Goal: Information Seeking & Learning: Check status

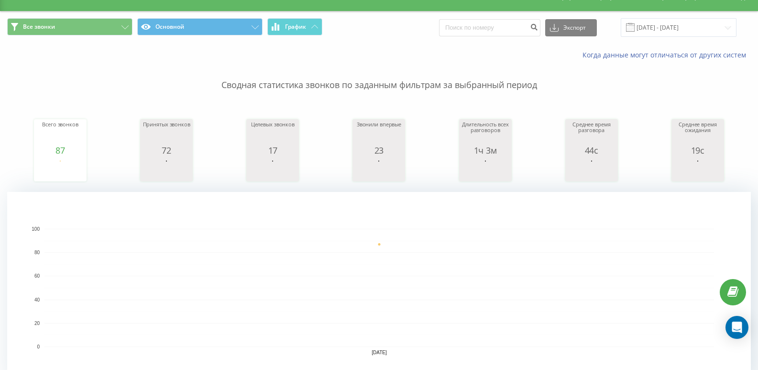
scroll to position [2, 0]
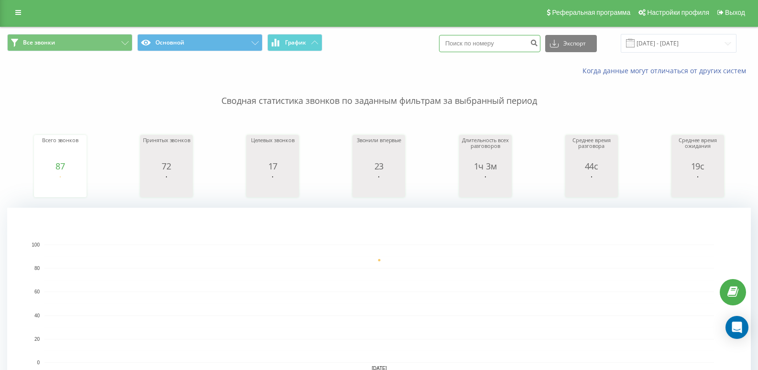
click at [478, 38] on input at bounding box center [489, 43] width 101 height 17
paste input "[PHONE_NUMBER]"
type input "[PHONE_NUMBER]"
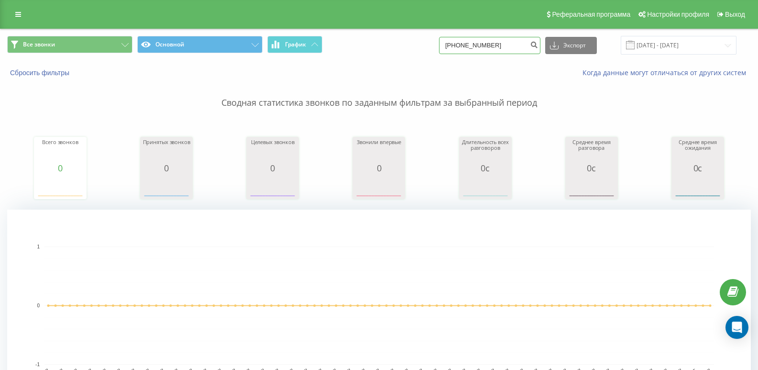
click at [458, 44] on input "+380669848810" at bounding box center [489, 45] width 101 height 17
type input "380669848810"
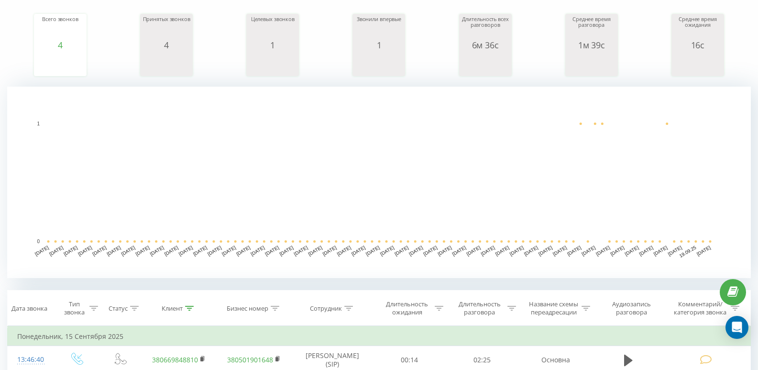
scroll to position [287, 0]
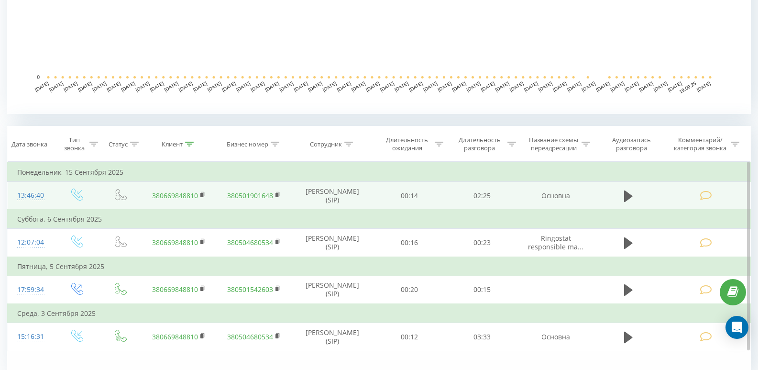
click at [637, 194] on td at bounding box center [628, 196] width 70 height 28
drag, startPoint x: 630, startPoint y: 192, endPoint x: 618, endPoint y: 214, distance: 25.0
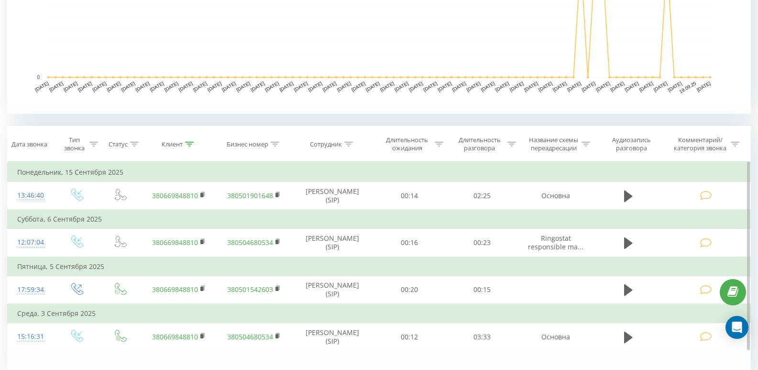
click at [630, 192] on icon at bounding box center [628, 195] width 9 height 13
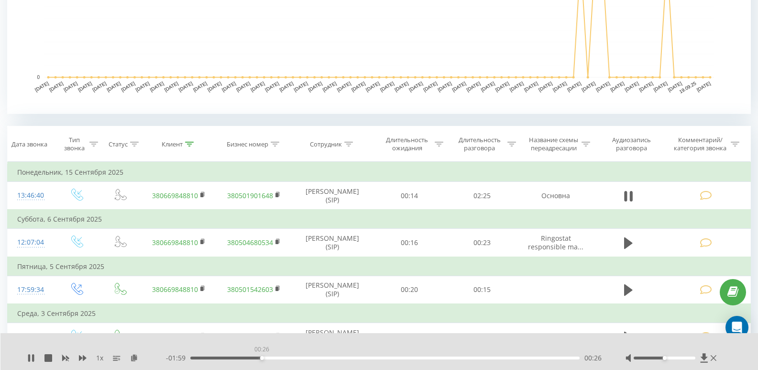
click at [262, 357] on div "00:26" at bounding box center [384, 357] width 389 height 3
click at [282, 357] on div "00:27" at bounding box center [384, 357] width 389 height 3
drag, startPoint x: 307, startPoint y: 356, endPoint x: 321, endPoint y: 353, distance: 14.3
click at [311, 356] on div "00:34" at bounding box center [384, 357] width 389 height 3
click at [340, 356] on div "00:56" at bounding box center [384, 357] width 389 height 3
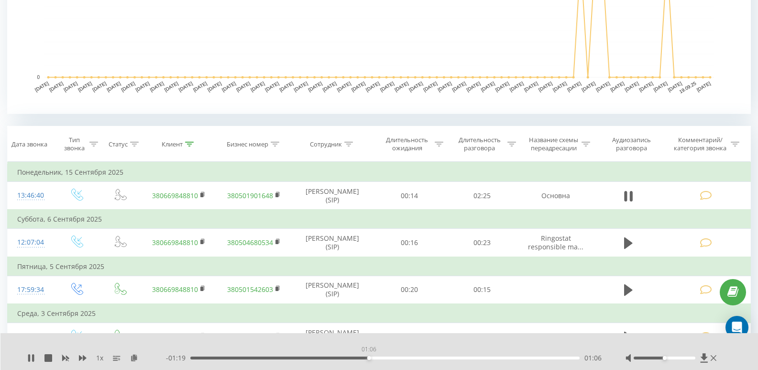
click at [369, 357] on div "01:06" at bounding box center [384, 357] width 389 height 3
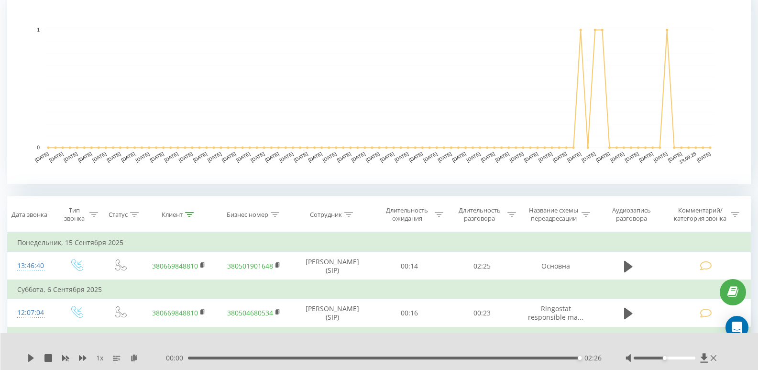
scroll to position [0, 0]
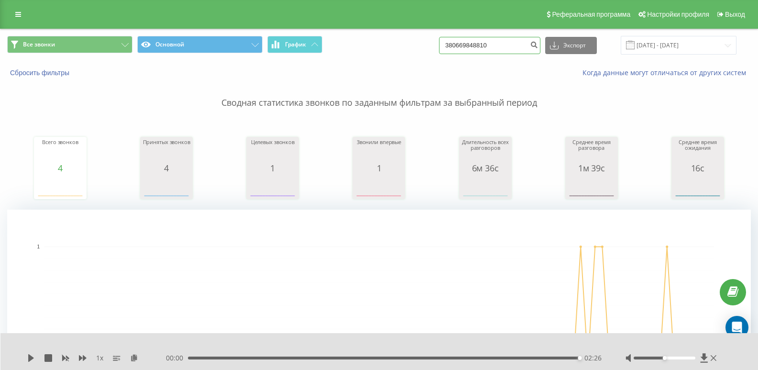
drag, startPoint x: 506, startPoint y: 46, endPoint x: 459, endPoint y: 46, distance: 47.8
click at [459, 46] on input "380669848810" at bounding box center [489, 45] width 101 height 17
type input "3"
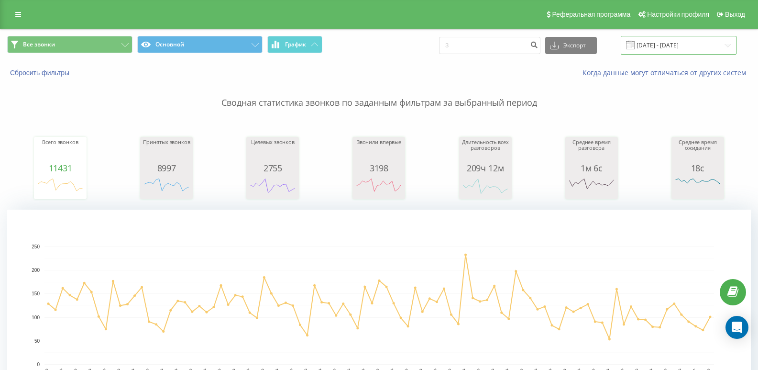
click at [640, 55] on input "[DATE] - [DATE]" at bounding box center [679, 45] width 116 height 19
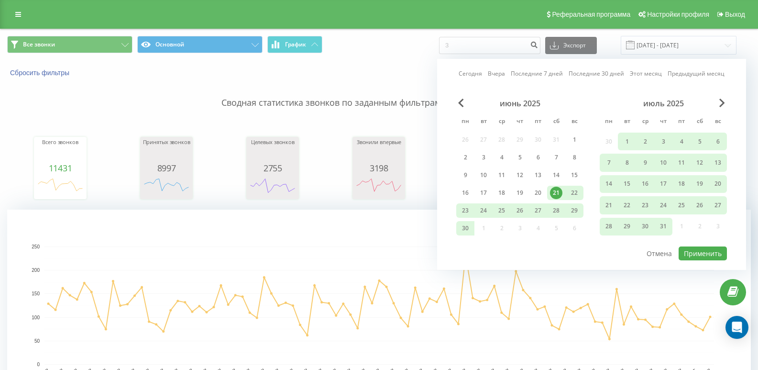
click at [475, 78] on link "Сегодня" at bounding box center [470, 73] width 23 height 9
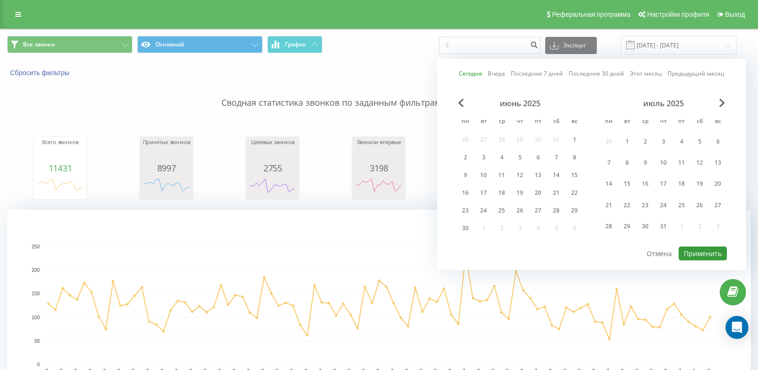
click at [685, 255] on button "Применить" at bounding box center [702, 253] width 48 height 14
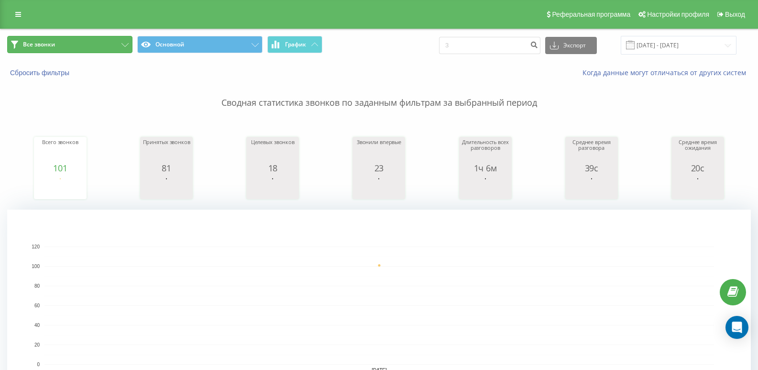
click at [63, 50] on button "Все звонки" at bounding box center [69, 44] width 125 height 17
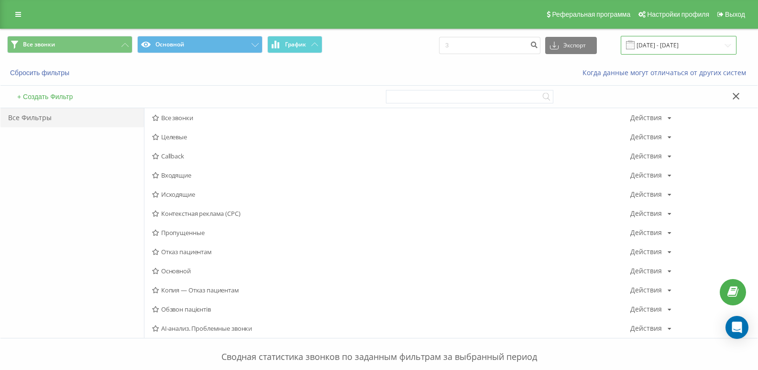
click at [657, 42] on input "21.09.2025 - 21.09.2025" at bounding box center [679, 45] width 116 height 19
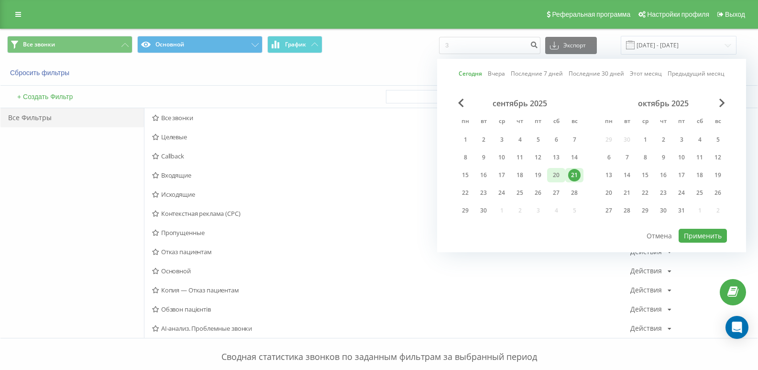
click at [562, 173] on div "20" at bounding box center [556, 175] width 12 height 12
click at [574, 173] on div "21" at bounding box center [574, 175] width 12 height 12
click at [690, 233] on button "Применить" at bounding box center [702, 236] width 48 height 14
type input "20.09.2025 - 21.09.2025"
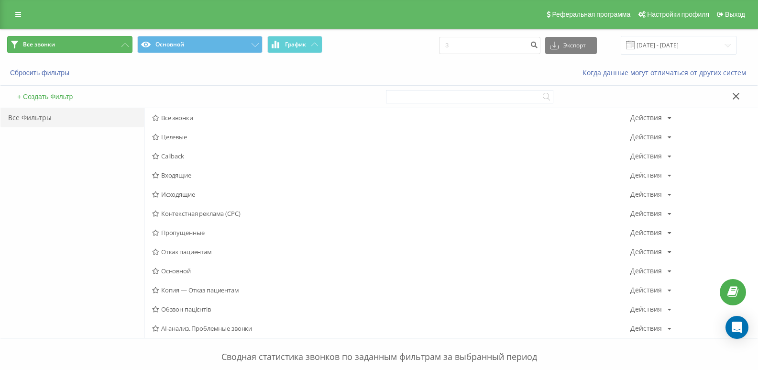
click at [33, 48] on button "Все звонки" at bounding box center [69, 44] width 125 height 17
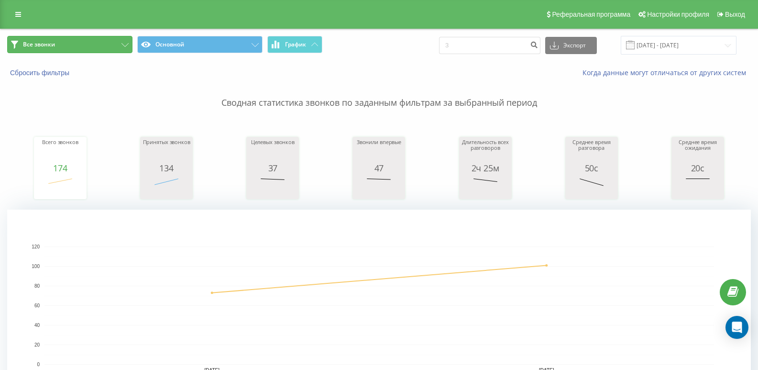
click at [68, 50] on button "Все звонки" at bounding box center [69, 44] width 125 height 17
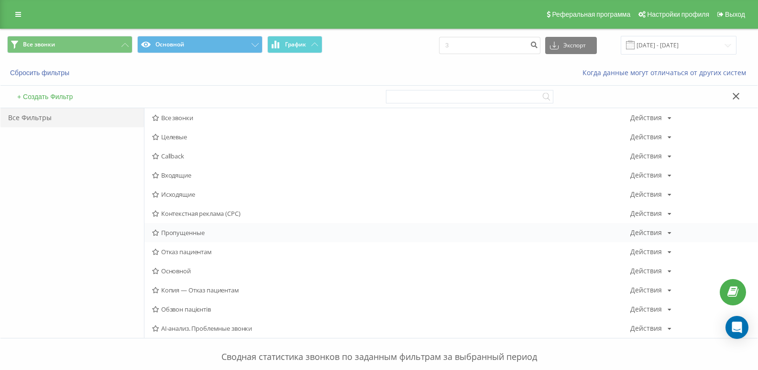
click at [180, 228] on div "Пропущенные Действия Редактировать Копировать Удалить По умолчанию Поделиться" at bounding box center [450, 232] width 613 height 19
click at [179, 251] on span "Отказ пациентам" at bounding box center [391, 251] width 478 height 7
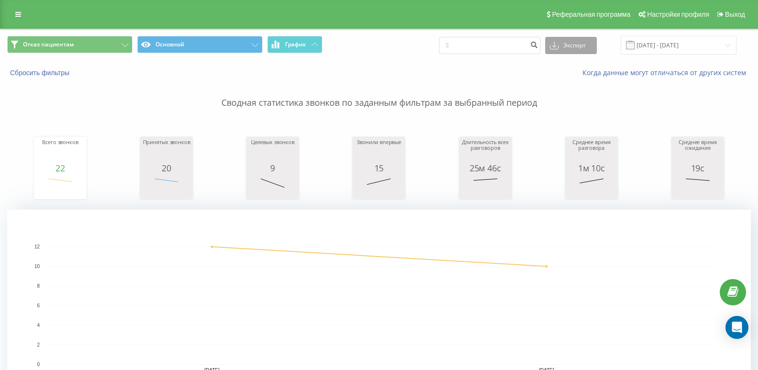
click at [597, 44] on button "Экспорт" at bounding box center [571, 45] width 52 height 17
click at [581, 77] on div ".xls" at bounding box center [571, 80] width 51 height 17
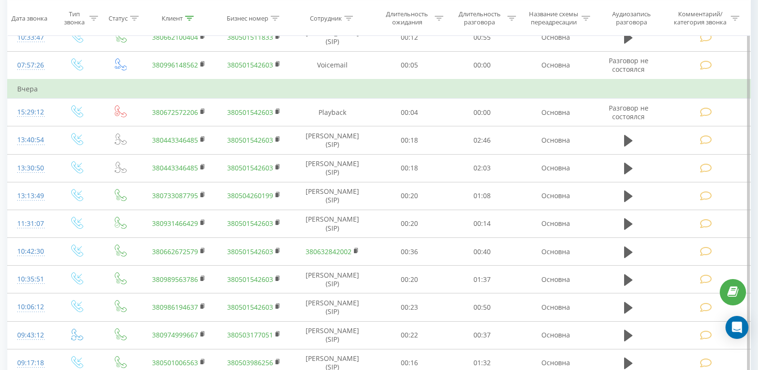
scroll to position [766, 0]
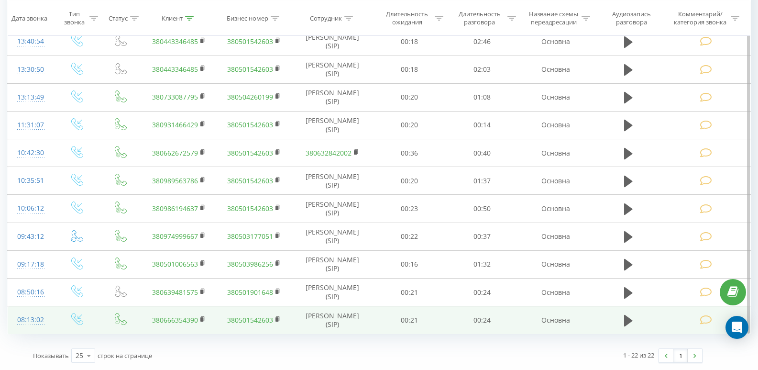
click at [22, 324] on div at bounding box center [30, 324] width 27 height 0
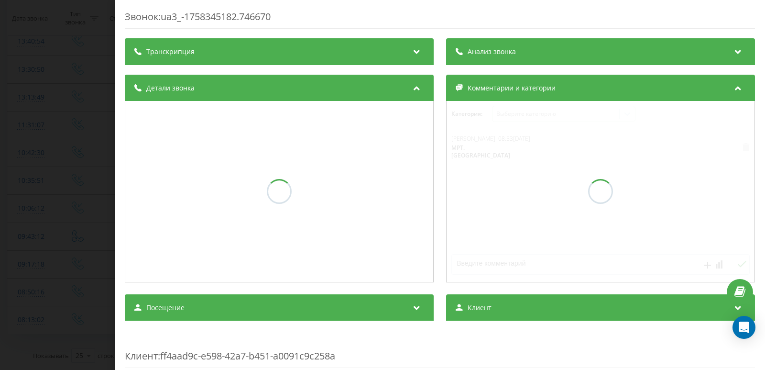
click at [42, 294] on div "Звонок : ua3_-1758345182.746670 Транскрипция Анализ звонка Детали звонка Коммен…" at bounding box center [382, 185] width 765 height 370
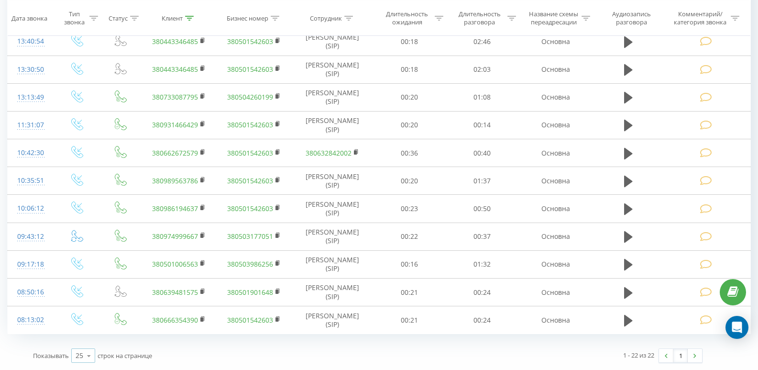
click at [94, 355] on icon at bounding box center [89, 355] width 14 height 19
click at [90, 342] on div "100" at bounding box center [83, 342] width 23 height 14
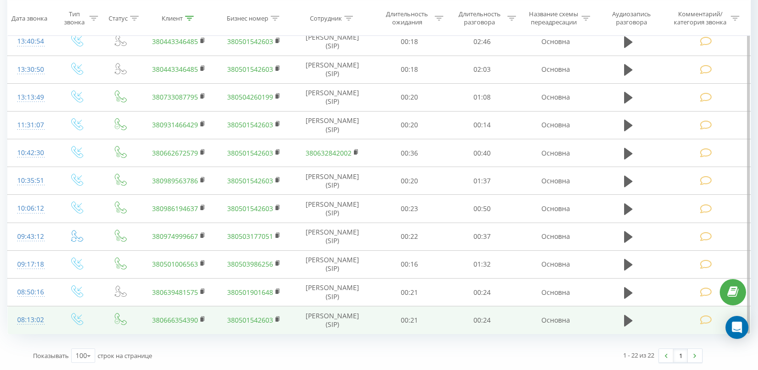
click at [21, 325] on div "08:13:02" at bounding box center [30, 319] width 27 height 19
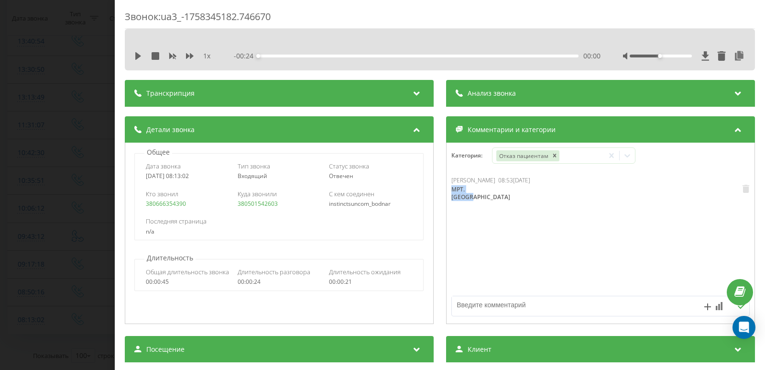
drag, startPoint x: 459, startPoint y: 191, endPoint x: 450, endPoint y: 194, distance: 9.5
click at [451, 194] on div "Ткаченко Ольга Игоревна 08:53, 20 Сентября 2025 МРТ. Кочмар" at bounding box center [490, 189] width 79 height 27
copy div "МРТ. Кочмар"
click at [77, 229] on div "Звонок : ua3_-1758345182.746670 1 x - 00:24 00:00 00:00 Транскрипция Для анализ…" at bounding box center [382, 185] width 765 height 370
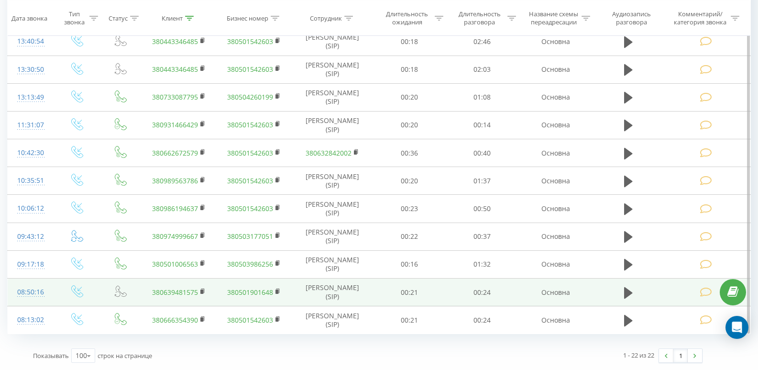
click at [39, 295] on div "08:50:16" at bounding box center [30, 292] width 27 height 19
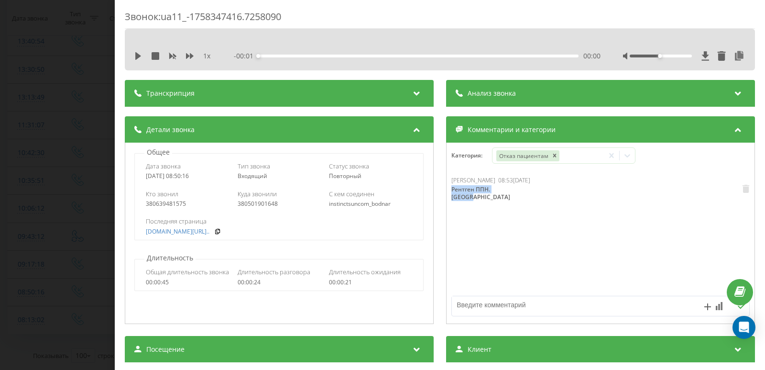
drag, startPoint x: 476, startPoint y: 199, endPoint x: 422, endPoint y: 182, distance: 57.2
click at [447, 199] on div "Ткаченко Ольга Игоревна 08:53, 20 Сентября 2025 Рентген ППН. Кочмар" at bounding box center [601, 233] width 308 height 115
click at [81, 182] on div "Звонок : ua11_-1758347416.7258090 1 x - 00:25 00:00 00:00 Транскрипция Для анал…" at bounding box center [382, 185] width 765 height 370
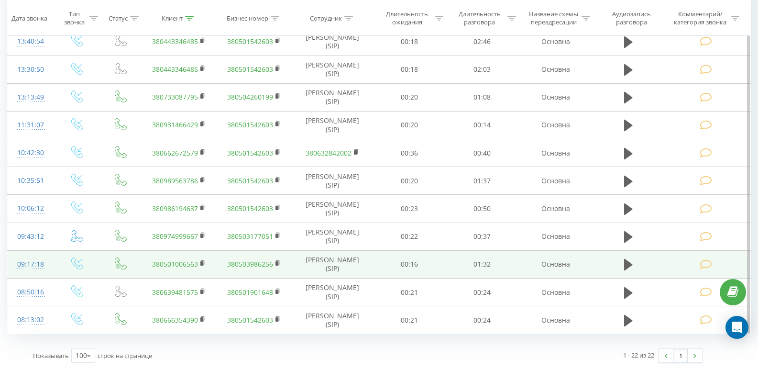
click at [35, 266] on div "09:17:18" at bounding box center [30, 264] width 27 height 19
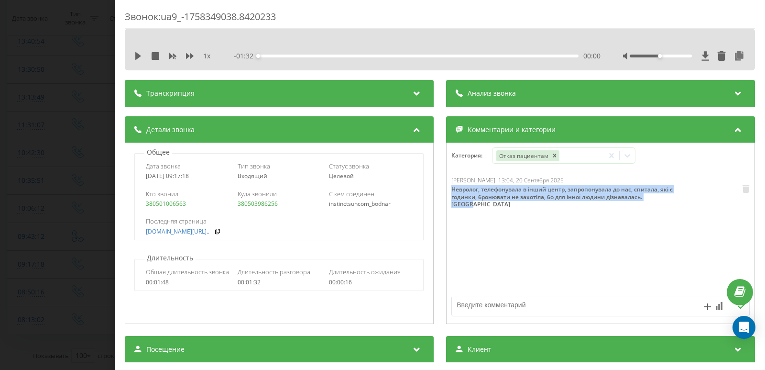
drag, startPoint x: 607, startPoint y: 199, endPoint x: 446, endPoint y: 188, distance: 162.0
click at [447, 188] on div "Ткаченко Ольга Игоревна 13:04, 20 Сентября 2025 Невролог, телефонувала в інший …" at bounding box center [601, 233] width 308 height 115
click at [47, 171] on div "Звонок : ua9_-1758349038.8420233 1 x - 01:32 00:00 00:00 Транскрипция Для анали…" at bounding box center [382, 185] width 765 height 370
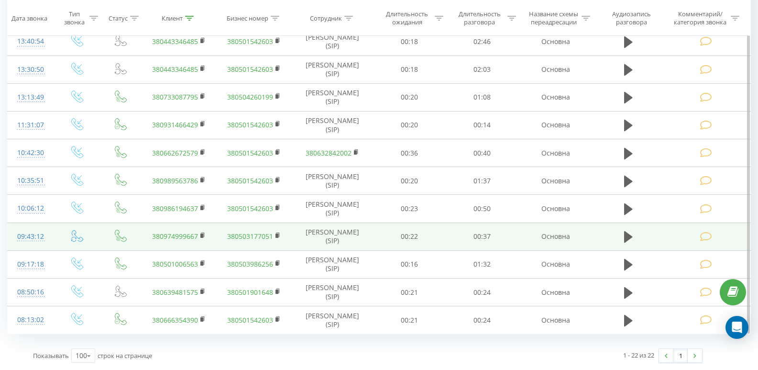
click at [42, 236] on div "09:43:12" at bounding box center [30, 236] width 27 height 19
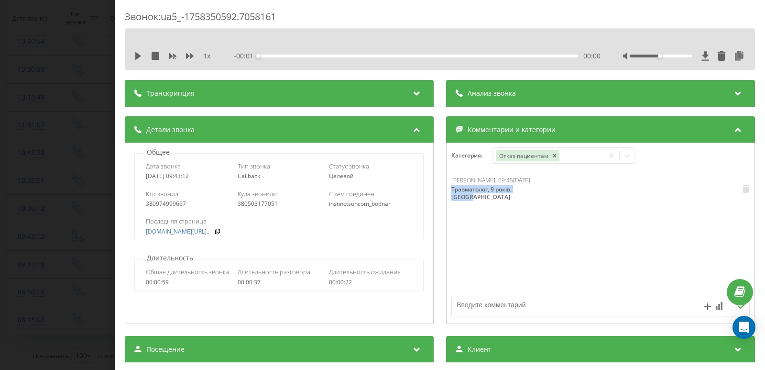
drag, startPoint x: 560, startPoint y: 202, endPoint x: 362, endPoint y: 123, distance: 213.1
click at [442, 201] on div "Детали звонка Общее Дата звонка 2025-09-20 09:43:12 Тип звонка Callback Статус …" at bounding box center [440, 221] width 630 height 210
copy div "Травматолог, 9 років. Кочмар"
click at [48, 173] on div "Звонок : ua5_-1758350592.7058161 1 x - 00:46 00:00 00:00 Транскрипция Для анали…" at bounding box center [382, 185] width 765 height 370
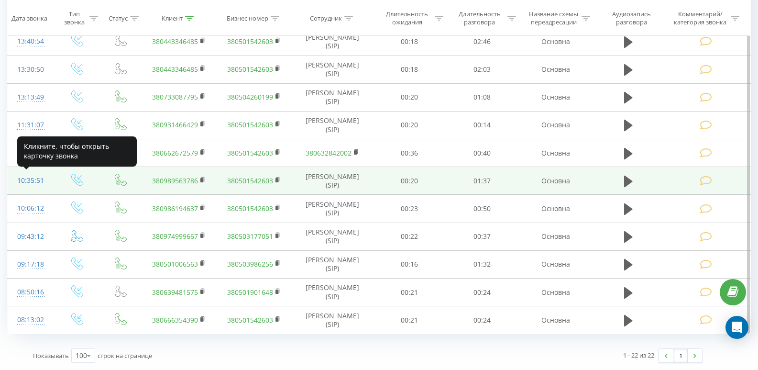
click at [28, 182] on div "10:35:51" at bounding box center [30, 180] width 27 height 19
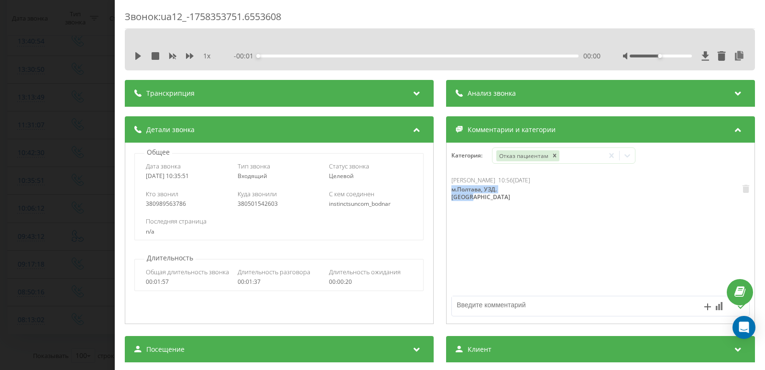
drag, startPoint x: 482, startPoint y: 191, endPoint x: 440, endPoint y: 191, distance: 42.6
click at [440, 191] on div "Детали звонка Общее Дата звонка 2025-09-20 10:35:51 Тип звонка Входящий Статус …" at bounding box center [440, 221] width 630 height 210
copy div "м.Полтава, УЗД. Кочмар"
drag, startPoint x: 69, startPoint y: 132, endPoint x: 40, endPoint y: 196, distance: 70.4
click at [68, 132] on div "Звонок : ua12_-1758353751.6553608 1 x - 01:38 00:00 00:00 Транскрипция Для анал…" at bounding box center [382, 185] width 765 height 370
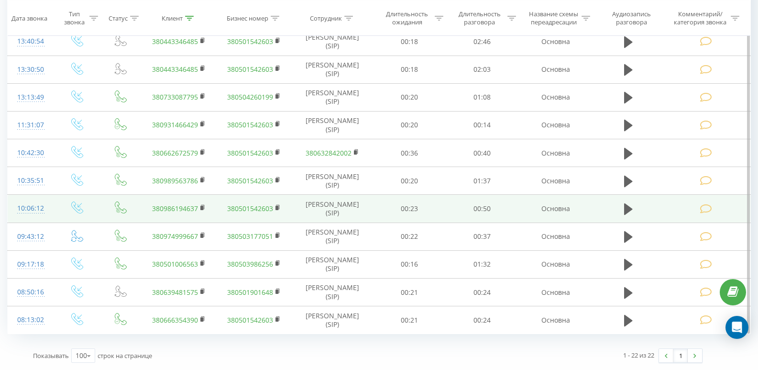
click at [28, 213] on div "10:06:12" at bounding box center [30, 208] width 27 height 19
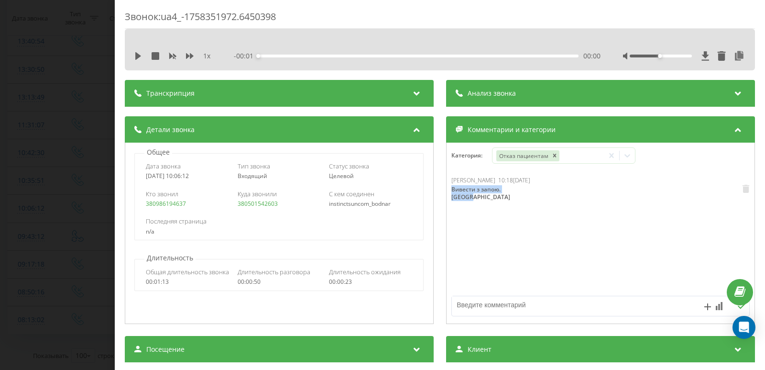
drag, startPoint x: 482, startPoint y: 200, endPoint x: 448, endPoint y: 192, distance: 34.3
click at [448, 192] on div "Ткаченко Ольга Игоревна 10:18, 20 Сентября 2025 Вивести з запою. Кочмар" at bounding box center [601, 233] width 308 height 115
copy div "Вивести з запою. Кочмар"
click at [73, 97] on div "Звонок : ua4_-1758351972.6450398 1 x - 00:51 00:00 00:00 Транскрипция Для анали…" at bounding box center [382, 185] width 765 height 370
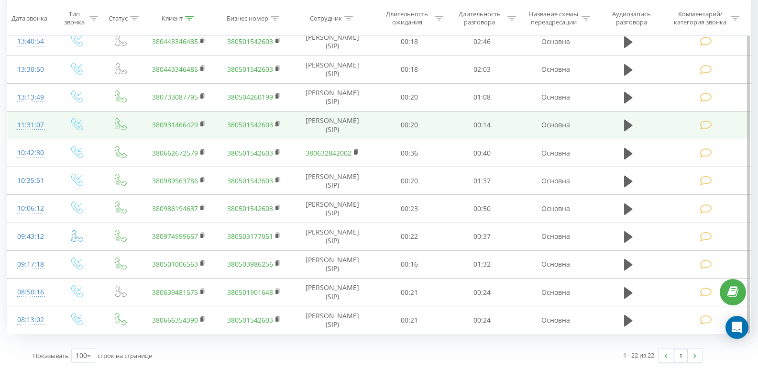
click at [28, 128] on div "11:31:07" at bounding box center [30, 125] width 27 height 19
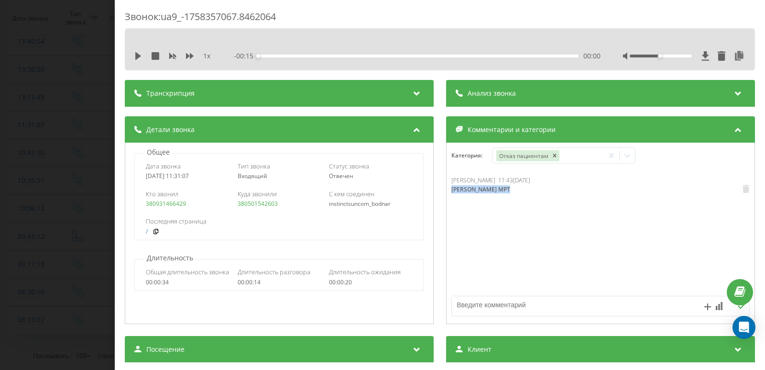
drag, startPoint x: 523, startPoint y: 195, endPoint x: 448, endPoint y: 195, distance: 75.1
click at [451, 195] on div "Ткаченко Ольга Игоревна 11:43, 20 Сентября 2025 Кочмар Шукали МРТ" at bounding box center [490, 186] width 79 height 20
copy div "Кочмар Шукали МРТ"
click at [37, 142] on div "Звонок : ua9_-1758357067.8462064 1 x - 00:15 00:00 00:00 Транскрипция Для анали…" at bounding box center [382, 185] width 765 height 370
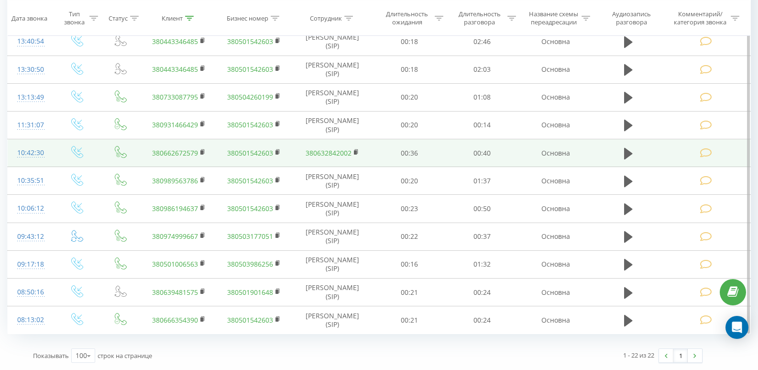
click at [35, 153] on div "10:42:30" at bounding box center [30, 152] width 27 height 19
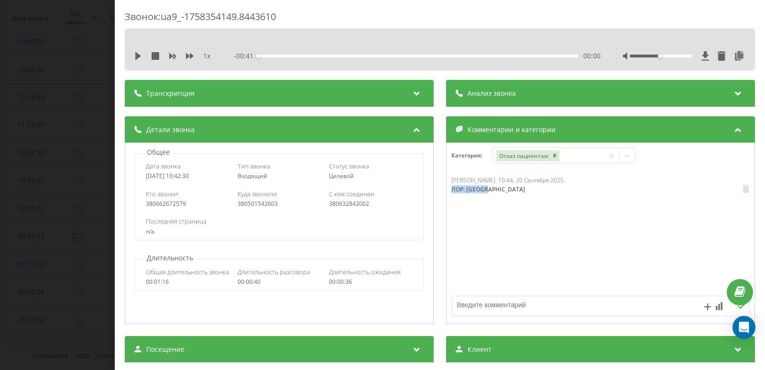
drag, startPoint x: 464, startPoint y: 199, endPoint x: 446, endPoint y: 198, distance: 18.7
click at [447, 198] on div "Ткаченко Ольга Игоревна 10:44, 20 Сентября 2025 ЛОР. Кочмар" at bounding box center [601, 233] width 308 height 115
copy div "ЛОР. Кочмар"
click at [92, 112] on div "Звонок : ua9_-1758354149.8443610 1 x - 00:41 00:00 00:00 Транскрипция Для анали…" at bounding box center [382, 185] width 765 height 370
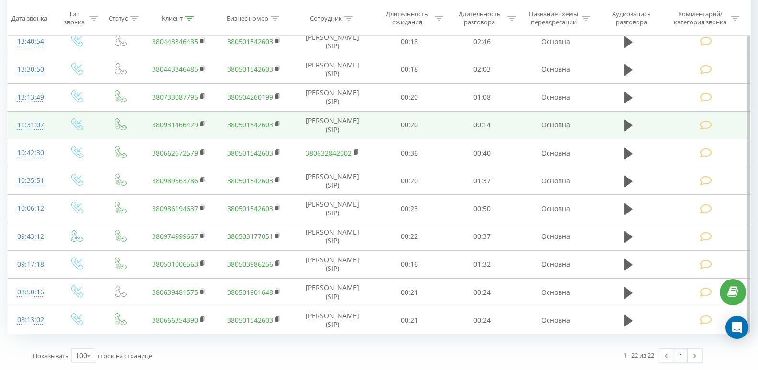
click at [36, 124] on div "11:31:07" at bounding box center [30, 125] width 27 height 19
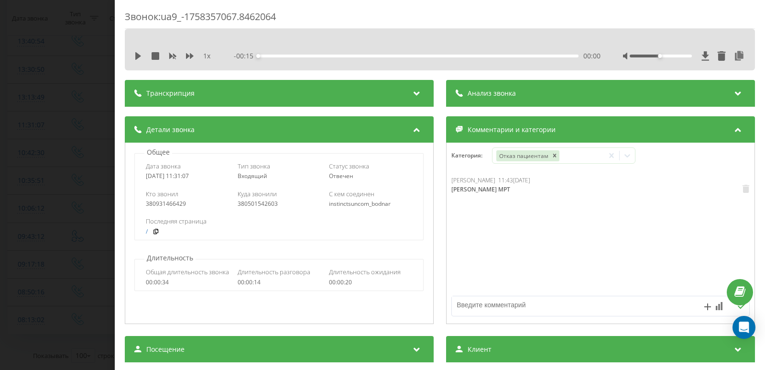
click at [75, 143] on div "Звонок : ua9_-1758357067.8462064 1 x - 00:15 00:00 00:00 Транскрипция Для анали…" at bounding box center [382, 185] width 765 height 370
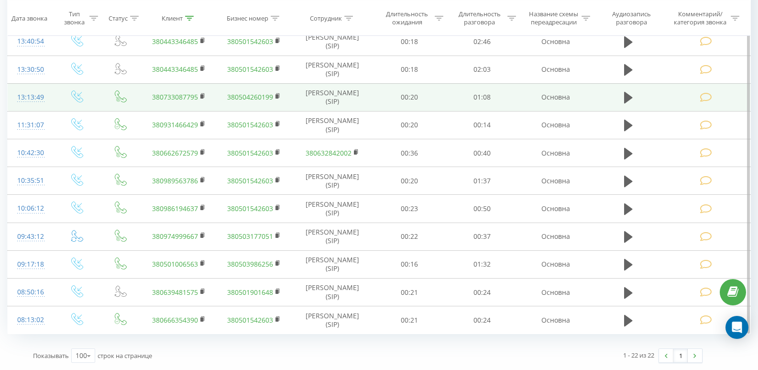
click at [37, 97] on div "13:13:49" at bounding box center [30, 97] width 27 height 19
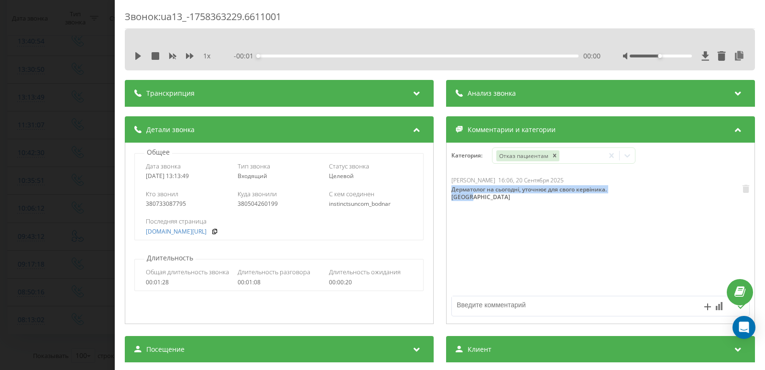
drag, startPoint x: 520, startPoint y: 203, endPoint x: 444, endPoint y: 191, distance: 77.4
click at [447, 191] on div "Ткаченко Ольга Игоревна 16:06, 20 Сентября 2025 Дерматолог на сьогодні, уточнює…" at bounding box center [601, 233] width 308 height 115
copy div "Дерматолог на сьогодні, уточнює для свого кервіника. Кочмар"
click at [63, 129] on div "Звонок : ua13_-1758363229.6611001 1 x - 01:09 00:00 00:00 Транскрипция Для анал…" at bounding box center [382, 185] width 765 height 370
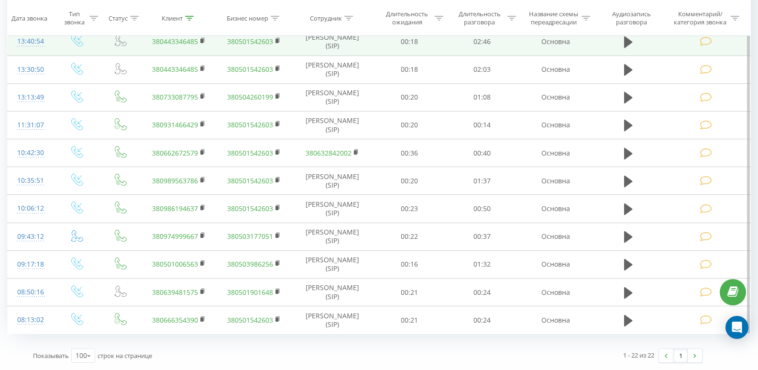
click at [30, 42] on div "13:40:54" at bounding box center [30, 41] width 27 height 19
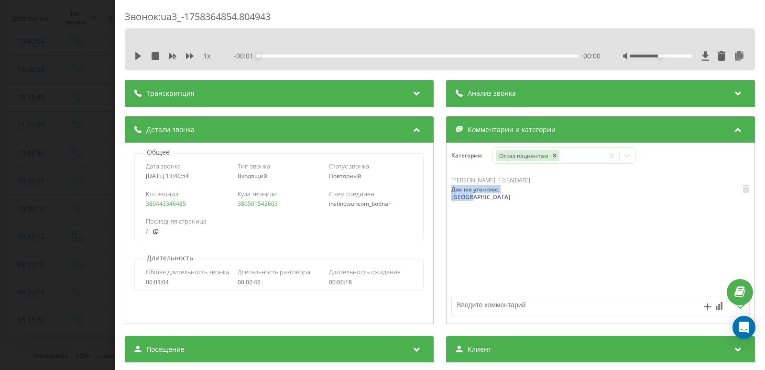
drag, startPoint x: 507, startPoint y: 201, endPoint x: 445, endPoint y: 199, distance: 62.2
click at [447, 199] on div "Ткаченко Ольга Игоревна 13:56, 20 Сентября 2025 Док юа уточнює. Кочмар" at bounding box center [601, 233] width 308 height 115
click at [55, 147] on div "Звонок : ua3_-1758364854.804943 1 x - 02:46 00:00 00:00 Транскрипция Для анализ…" at bounding box center [382, 185] width 765 height 370
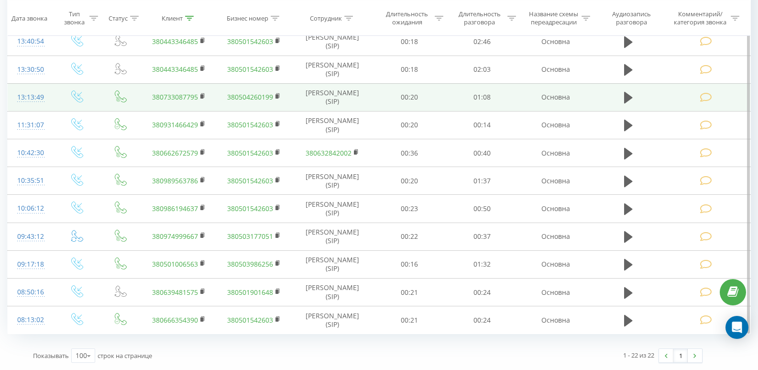
click at [34, 101] on div at bounding box center [30, 101] width 27 height 0
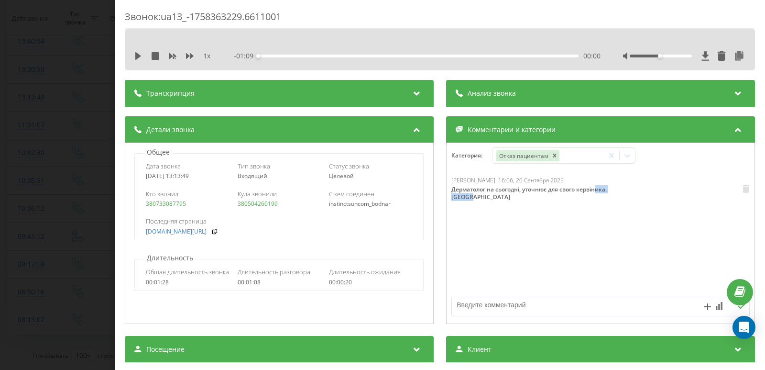
drag, startPoint x: 517, startPoint y: 199, endPoint x: 302, endPoint y: 178, distance: 216.2
click at [467, 196] on div "Дерматолог на сьогодні, уточнює для свого кервіника. Кочмар" at bounding box center [537, 193] width 173 height 15
click at [89, 142] on div "Звонок : ua13_-1758363229.6611001 1 x - 01:09 00:00 00:00 Транскрипция Для анал…" at bounding box center [382, 185] width 765 height 370
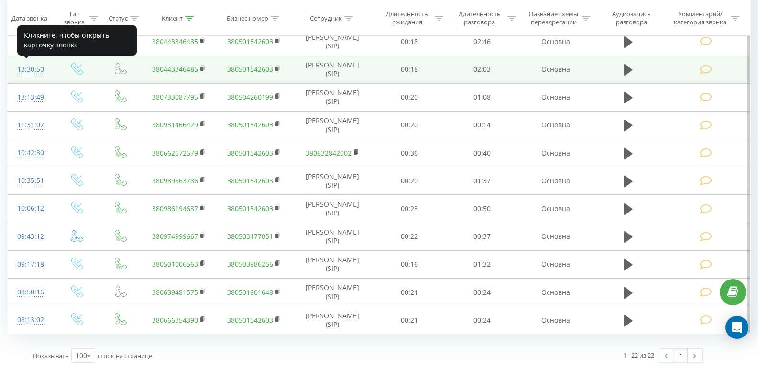
click at [35, 71] on div "13:30:50" at bounding box center [30, 69] width 27 height 19
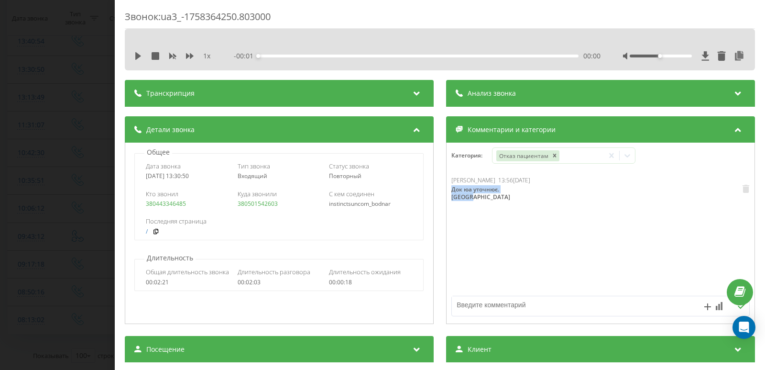
drag, startPoint x: 573, startPoint y: 199, endPoint x: 448, endPoint y: 201, distance: 125.3
click at [448, 201] on div "Ткаченко Ольга Игоревна 13:56, 20 Сентября 2025 Док юа уточнює. Кочмар" at bounding box center [601, 233] width 308 height 115
copy div "Док юа уточнює. Кочмар"
drag, startPoint x: 79, startPoint y: 142, endPoint x: 74, endPoint y: 135, distance: 8.5
click at [78, 142] on div "Звонок : ua3_-1758364250.803000 1 x - 02:03 00:00 00:00 Транскрипция Для анализ…" at bounding box center [382, 185] width 765 height 370
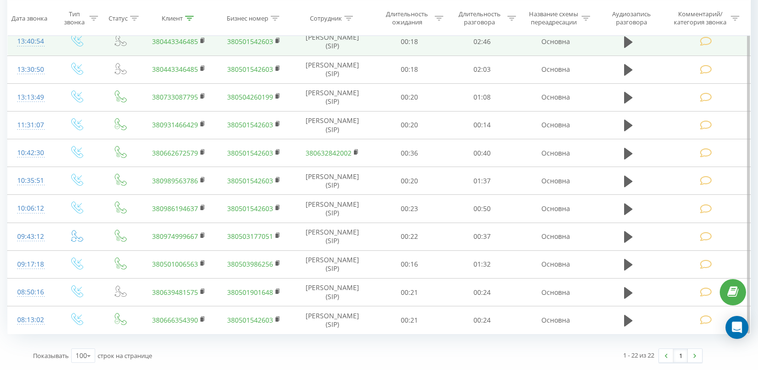
click at [40, 43] on div "13:40:54" at bounding box center [30, 41] width 27 height 19
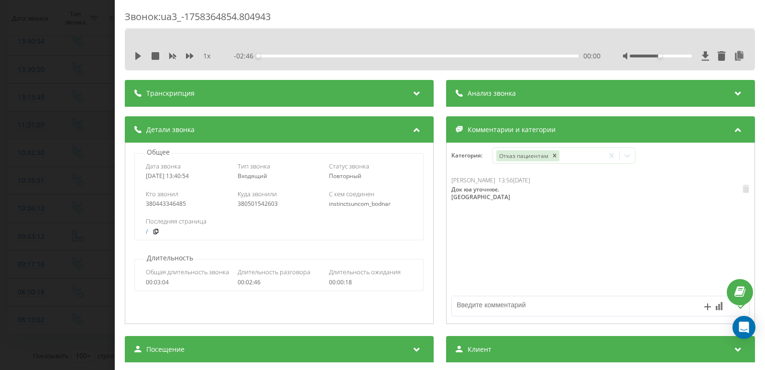
click at [42, 120] on div "Звонок : ua3_-1758364854.804943 1 x - 02:46 00:00 00:00 Транскрипция Для анализ…" at bounding box center [382, 185] width 765 height 370
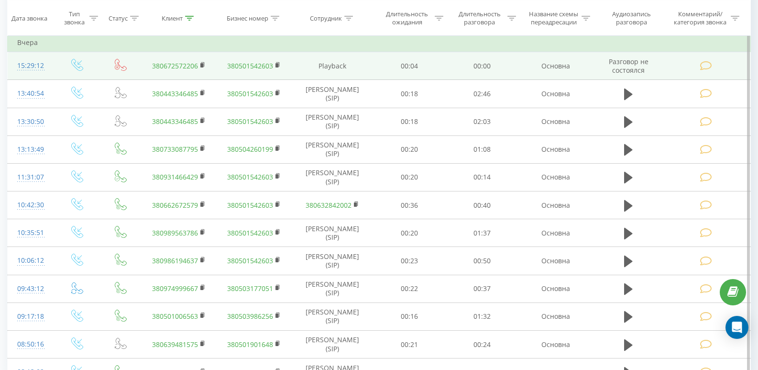
scroll to position [622, 0]
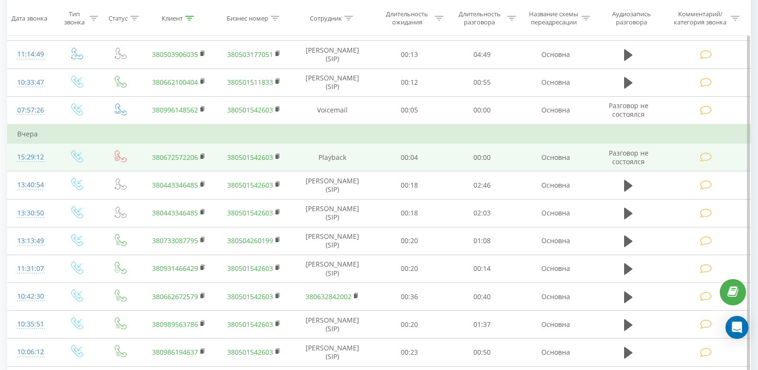
click at [32, 161] on div "15:29:12" at bounding box center [30, 157] width 27 height 19
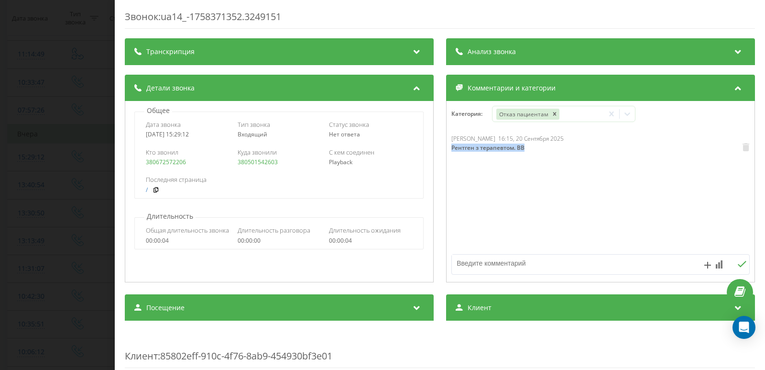
drag, startPoint x: 534, startPoint y: 155, endPoint x: 437, endPoint y: 152, distance: 96.6
click at [437, 152] on div "Детали звонка Общее Дата звонка 2025-09-20 15:29:12 Тип звонка Входящий Статус …" at bounding box center [440, 180] width 630 height 210
copy div "Рентген з терапевтом. ВВ"
click at [34, 169] on div "Звонок : ua14_-1758371352.3249151 Транскрипция Для анализа AI будущих звонков н…" at bounding box center [382, 185] width 765 height 370
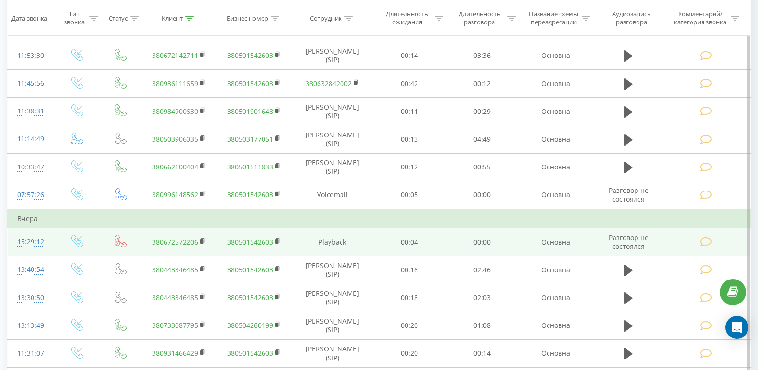
scroll to position [527, 0]
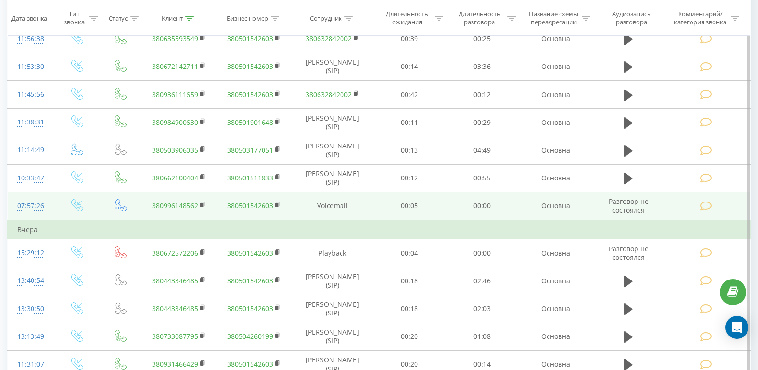
click at [34, 197] on div "07:57:26" at bounding box center [30, 206] width 27 height 19
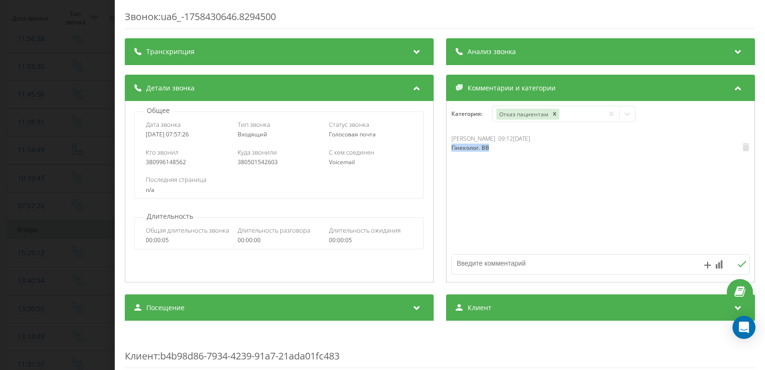
drag, startPoint x: 473, startPoint y: 154, endPoint x: 440, endPoint y: 153, distance: 32.5
click at [440, 153] on div "Детали звонка Общее Дата звонка 2025-09-21 07:57:26 Тип звонка Входящий Статус …" at bounding box center [440, 180] width 630 height 210
copy div "Гінеколог. ВВ"
drag, startPoint x: 44, startPoint y: 124, endPoint x: 44, endPoint y: 143, distance: 19.6
click at [44, 124] on div "Звонок : ua6_-1758430646.8294500 Транскрипция Для анализа AI будущих звонков на…" at bounding box center [382, 185] width 765 height 370
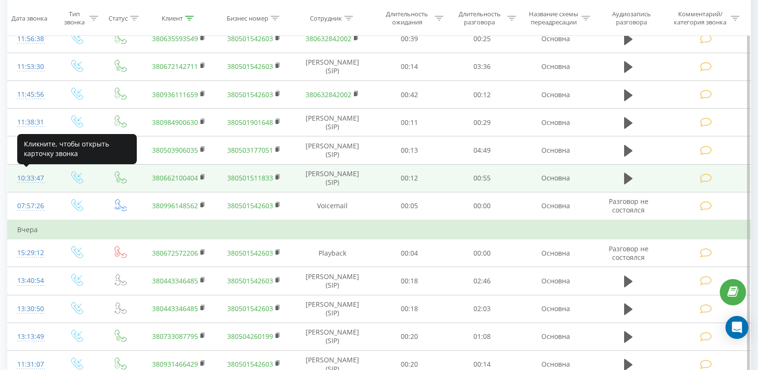
click at [36, 176] on div "10:33:47" at bounding box center [30, 178] width 27 height 19
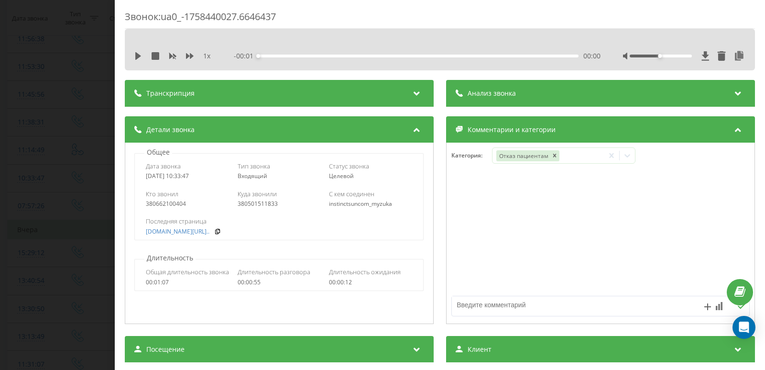
click at [23, 136] on div "Звонок : ua0_-1758440027.6646437 1 x - 00:01 00:00 00:00 Транскрипция Для анали…" at bounding box center [382, 185] width 765 height 370
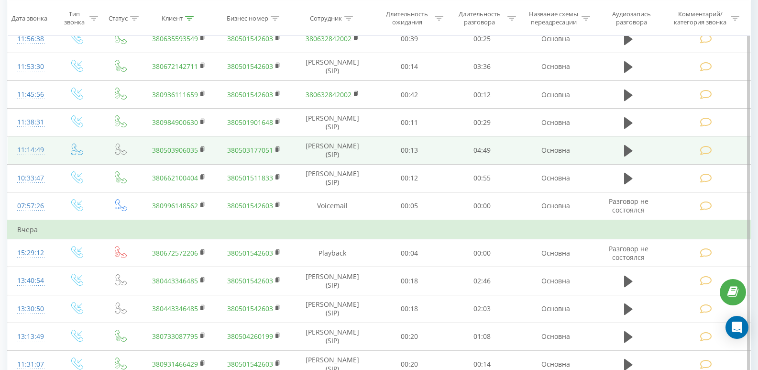
click at [33, 151] on div "11:14:49" at bounding box center [30, 150] width 27 height 19
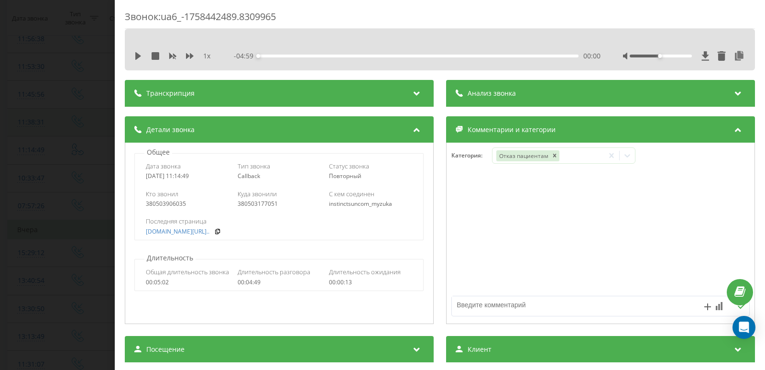
click at [11, 118] on div "Звонок : ua6_-1758442489.8309965 1 x - 04:59 00:00 00:00 Транскрипция Для анали…" at bounding box center [382, 185] width 765 height 370
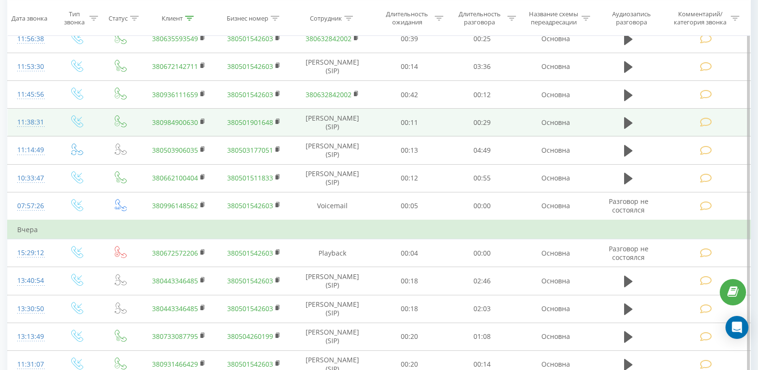
click at [36, 124] on div "11:38:31" at bounding box center [30, 122] width 27 height 19
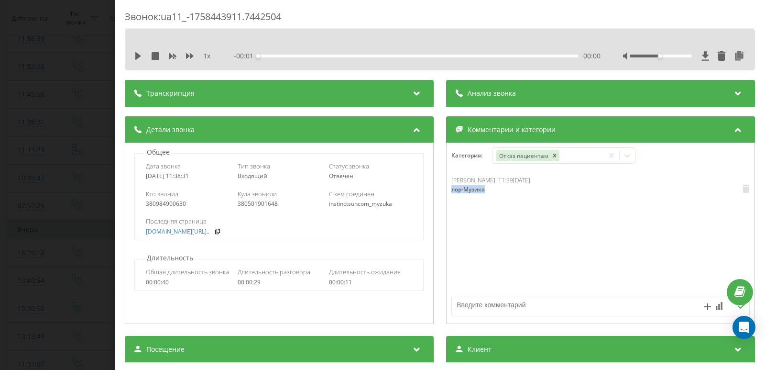
drag, startPoint x: 477, startPoint y: 197, endPoint x: 369, endPoint y: 145, distance: 120.6
click at [437, 194] on div "Детали звонка Общее Дата звонка 2025-09-21 11:38:31 Тип звонка Входящий Статус …" at bounding box center [440, 221] width 630 height 210
click at [43, 98] on div "Звонок : ua11_-1758443911.7442504 1 x - 00:29 00:00 00:00 Транскрипция Для анал…" at bounding box center [382, 185] width 765 height 370
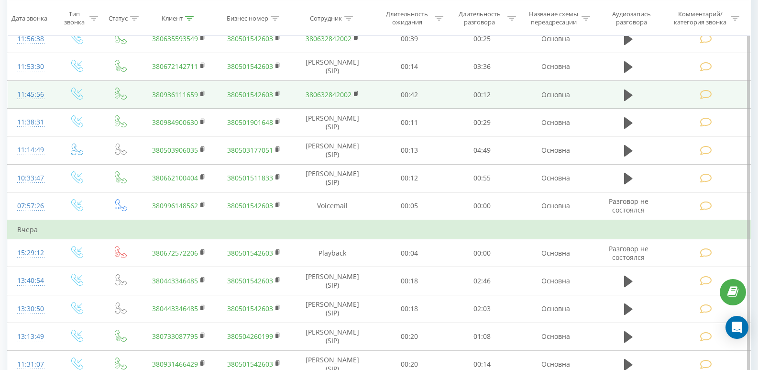
click at [44, 93] on div "11:45:56" at bounding box center [30, 94] width 27 height 19
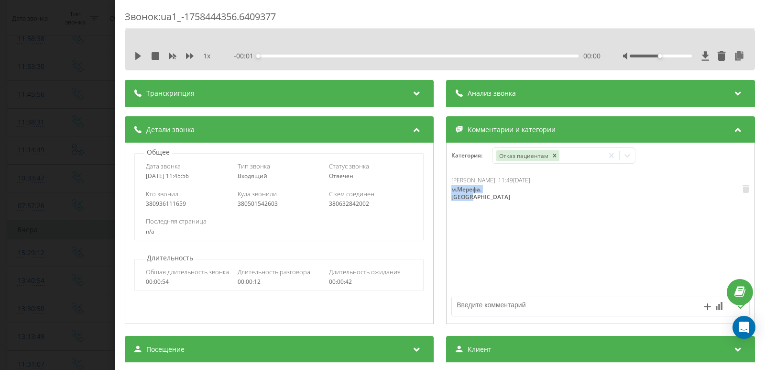
drag, startPoint x: 501, startPoint y: 195, endPoint x: 448, endPoint y: 192, distance: 53.1
click at [447, 193] on div "Ткаченко Ольга Игоревна 11:49, 21 Сентября 2025 м.Мерефа. Кочмар" at bounding box center [601, 233] width 308 height 115
click at [62, 61] on div "Звонок : ua1_-1758444356.6409377 1 x - 00:13 00:00 00:00 Транскрипция Для анали…" at bounding box center [382, 185] width 765 height 370
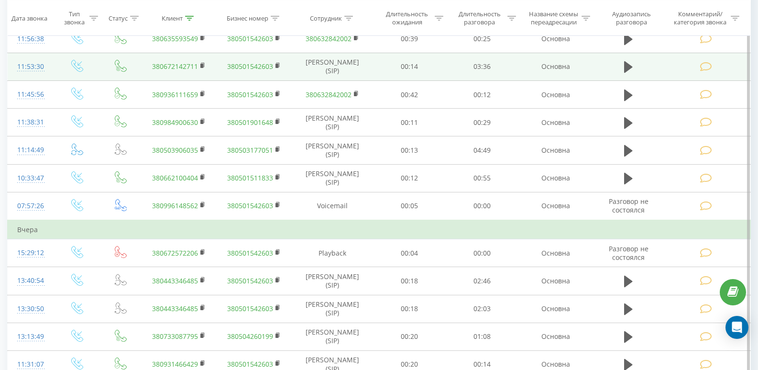
click at [33, 70] on div "11:53:30" at bounding box center [30, 66] width 27 height 19
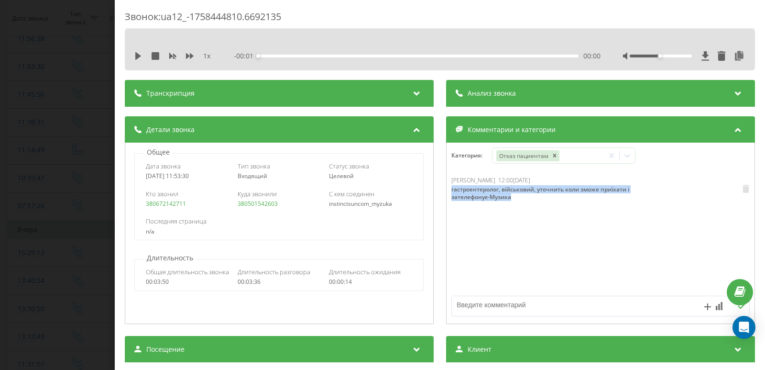
drag, startPoint x: 494, startPoint y: 205, endPoint x: 449, endPoint y: 188, distance: 48.4
click at [451, 188] on div "Анна Музика 12:00, 21 Сентября 2025 гастроентеролог, військовий, уточнить коли …" at bounding box center [570, 189] width 239 height 27
drag, startPoint x: 65, startPoint y: 52, endPoint x: 70, endPoint y: 56, distance: 6.4
click at [65, 53] on div "Звонок : ua12_-1758444810.6692135 1 x - 03:36 00:00 00:00 Транскрипция Для анал…" at bounding box center [382, 185] width 765 height 370
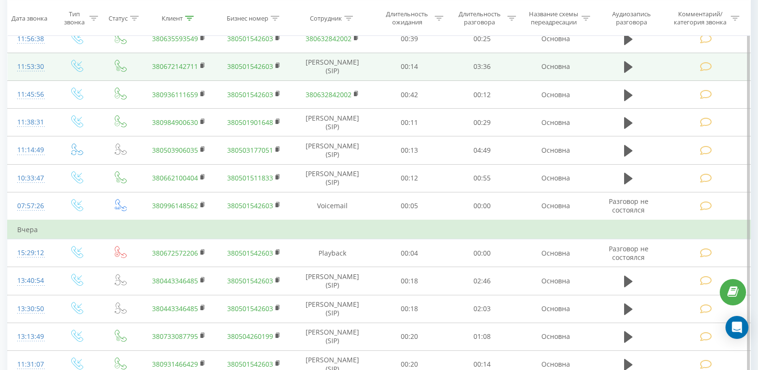
click at [44, 61] on div "11:53:30" at bounding box center [30, 66] width 27 height 19
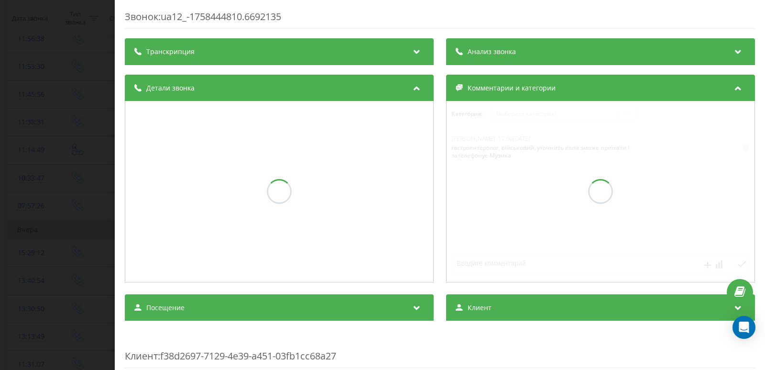
click at [24, 41] on div "Звонок : ua12_-1758444810.6692135 Транскрипция Анализ звонка Детали звонка Комм…" at bounding box center [382, 185] width 765 height 370
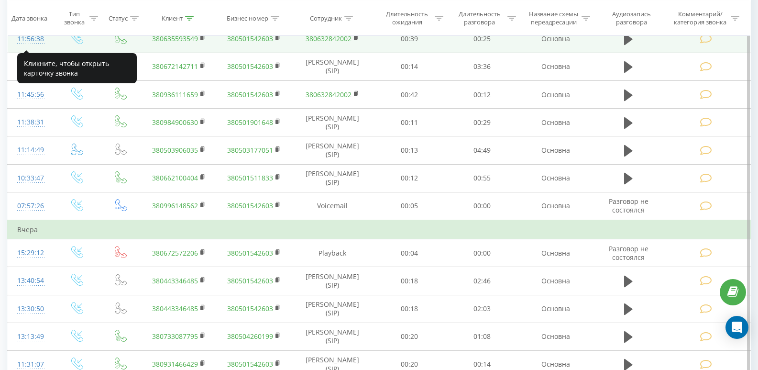
click at [30, 38] on div "11:56:38" at bounding box center [30, 39] width 27 height 19
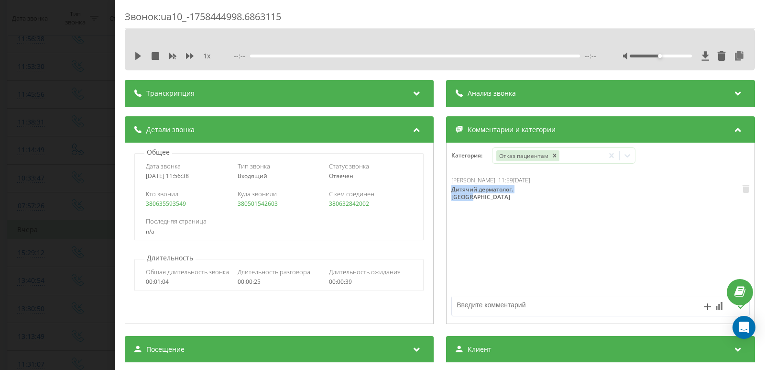
drag, startPoint x: 436, startPoint y: 186, endPoint x: 442, endPoint y: 197, distance: 12.6
click at [446, 197] on div "Категория : Отказ пациентам Ткаченко Ольга Игоревна 11:59, 21 Сентября 2025 Дит…" at bounding box center [600, 232] width 309 height 181
click at [54, 115] on div "Звонок : ua10_-1758444998.6863115 1 x - 00:26 00:00 00:00 Транскрипция Для анал…" at bounding box center [382, 185] width 765 height 370
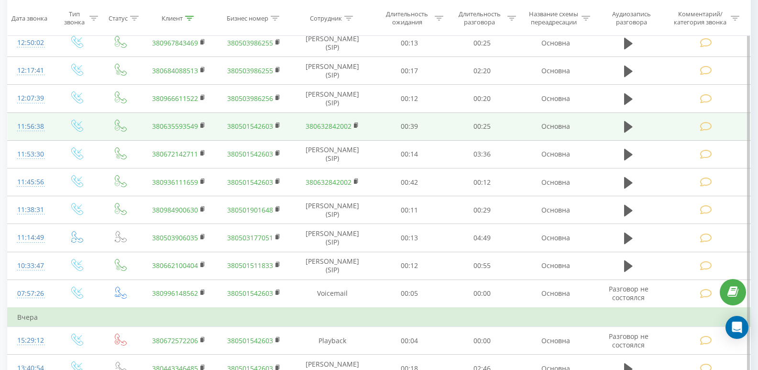
scroll to position [431, 0]
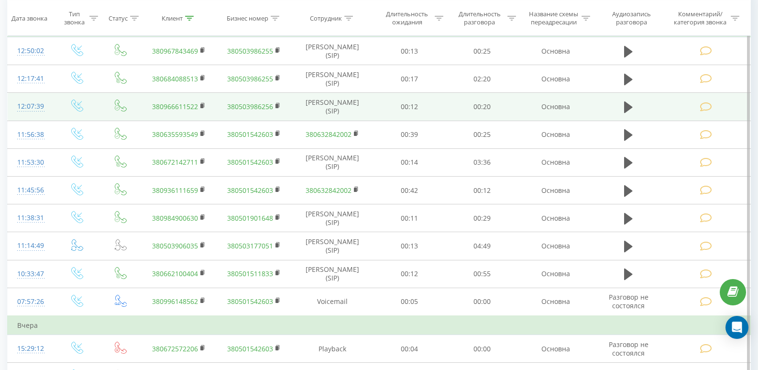
click at [34, 111] on div at bounding box center [30, 111] width 27 height 0
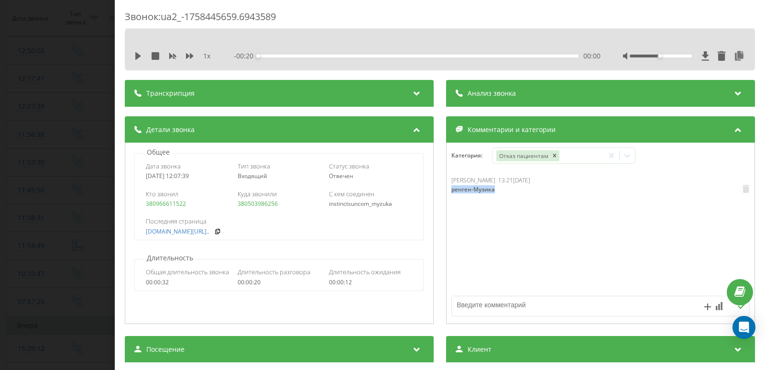
drag, startPoint x: 504, startPoint y: 192, endPoint x: 448, endPoint y: 194, distance: 55.5
click at [451, 194] on div "Анна Музика 13:21, 21 Сентября 2025 ренген-Музика" at bounding box center [490, 186] width 79 height 20
drag, startPoint x: 40, startPoint y: 116, endPoint x: 41, endPoint y: 122, distance: 6.4
click at [41, 121] on div "Звонок : ua2_-1758445659.6943589 1 x - 00:20 00:00 00:00 Транскрипция Для анали…" at bounding box center [382, 185] width 765 height 370
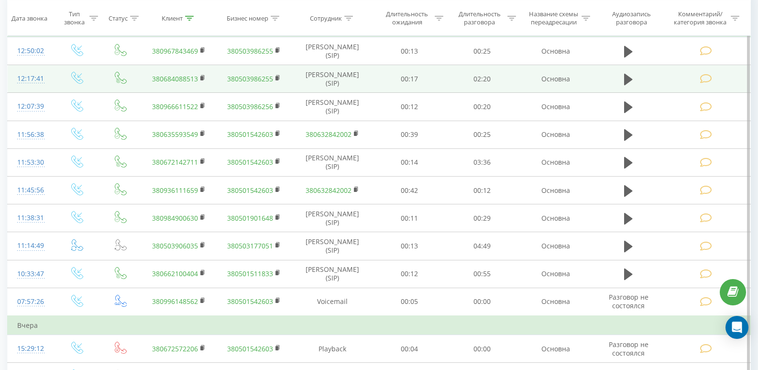
click at [33, 76] on div "12:17:41" at bounding box center [30, 78] width 27 height 19
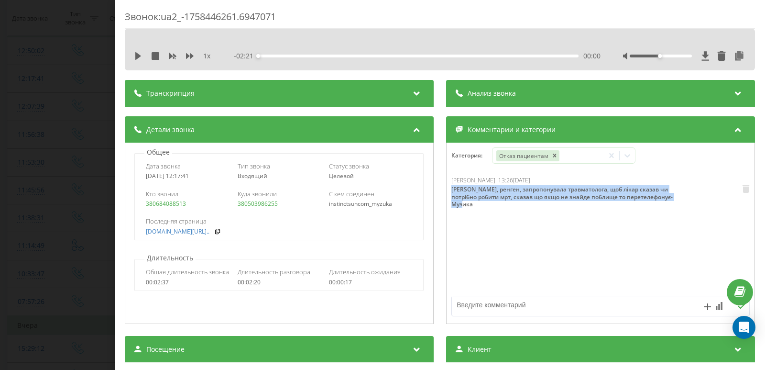
drag, startPoint x: 524, startPoint y: 210, endPoint x: 448, endPoint y: 188, distance: 79.0
click at [451, 188] on div "Анна Музика 13:26, 21 Сентября 2025 мрт коліна, ренген, запропонувала травматол…" at bounding box center [596, 193] width 291 height 35
click at [61, 132] on div "Звонок : ua2_-1758446261.6947071 1 x - 02:21 00:00 00:00 Транскрипция Для анали…" at bounding box center [382, 185] width 765 height 370
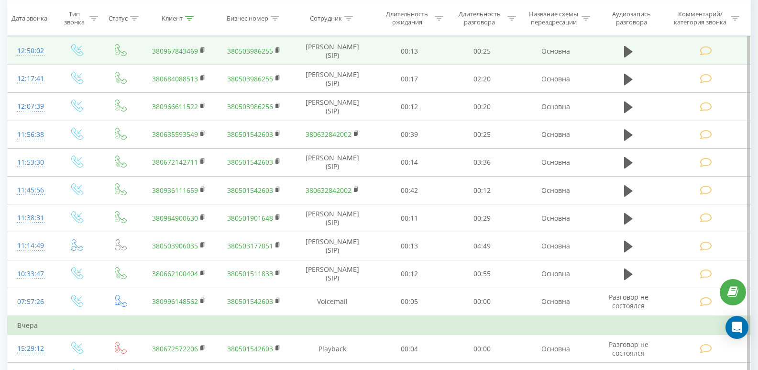
click at [33, 55] on div at bounding box center [30, 55] width 27 height 0
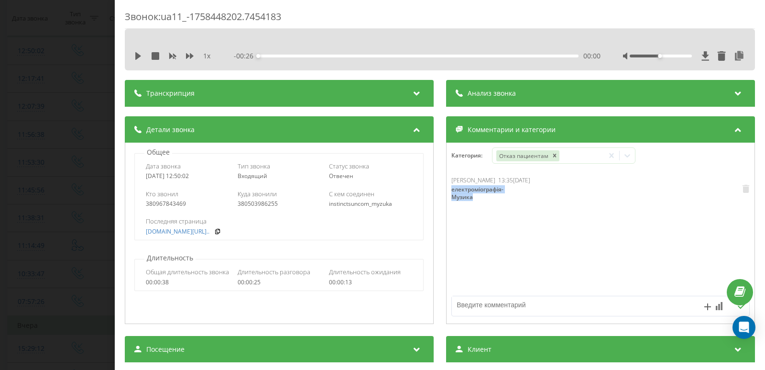
drag, startPoint x: 529, startPoint y: 197, endPoint x: 442, endPoint y: 191, distance: 87.2
click at [442, 191] on div "Детали звонка Общее Дата звонка 2025-09-21 12:50:02 Тип звонка Входящий Статус …" at bounding box center [440, 221] width 630 height 210
click at [63, 131] on div "Звонок : ua11_-1758448202.7454183 1 x - 00:26 00:00 00:00 Транскрипция Для анал…" at bounding box center [382, 185] width 765 height 370
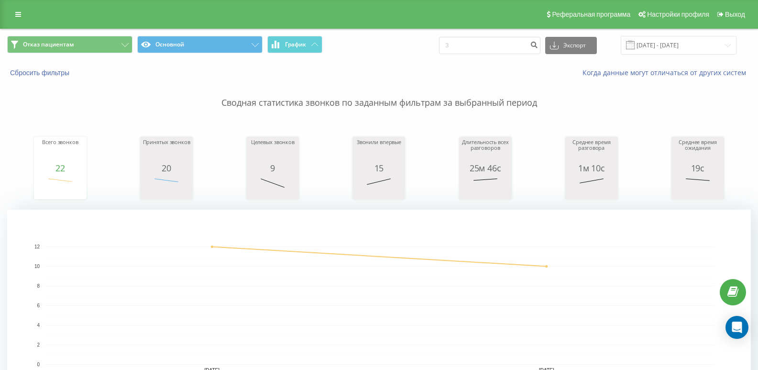
drag, startPoint x: 539, startPoint y: 34, endPoint x: 475, endPoint y: 43, distance: 64.6
click at [475, 43] on div "Отказ пациентам Основной График 3 Экспорт .csv .xls .xlsx 20.09.2025 - 21.09.20…" at bounding box center [378, 45] width 757 height 32
drag, startPoint x: 478, startPoint y: 46, endPoint x: 395, endPoint y: 45, distance: 82.2
click at [395, 45] on div "Отказ пациентам Основной График 3 Экспорт .csv .xls .xlsx 20.09.2025 - 21.09.20…" at bounding box center [378, 45] width 743 height 19
paste input "80668844916"
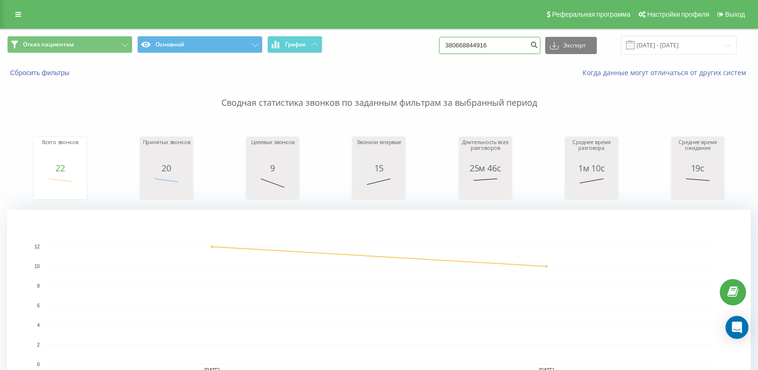
type input "380668844916"
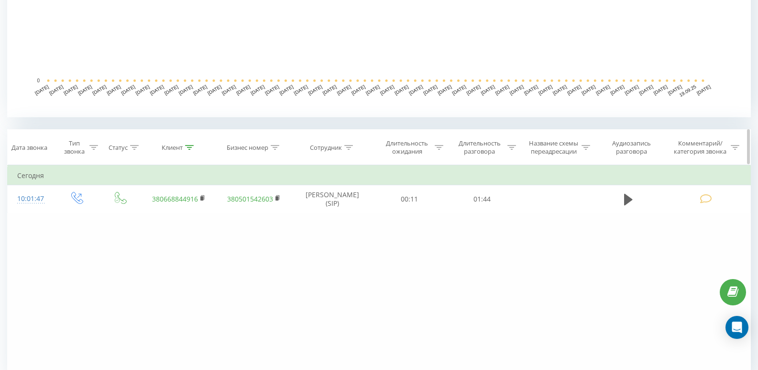
scroll to position [287, 0]
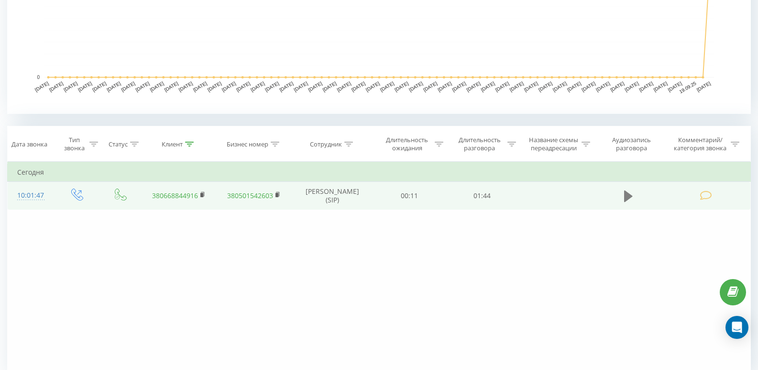
click at [627, 195] on icon at bounding box center [628, 195] width 9 height 11
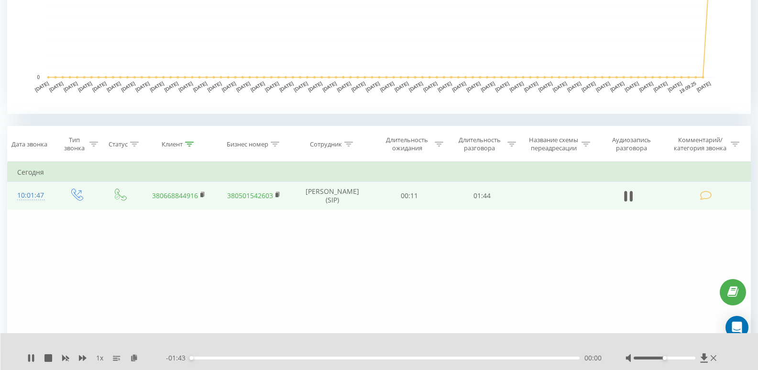
click at [216, 360] on div "- 01:43 00:00 00:00" at bounding box center [384, 358] width 436 height 10
click at [230, 360] on div "- 01:43 00:00 00:00" at bounding box center [384, 358] width 436 height 10
click at [233, 359] on div "00:00" at bounding box center [384, 357] width 389 height 3
drag, startPoint x: 236, startPoint y: 356, endPoint x: 254, endPoint y: 357, distance: 17.7
click at [239, 356] on div "00:11" at bounding box center [384, 357] width 389 height 3
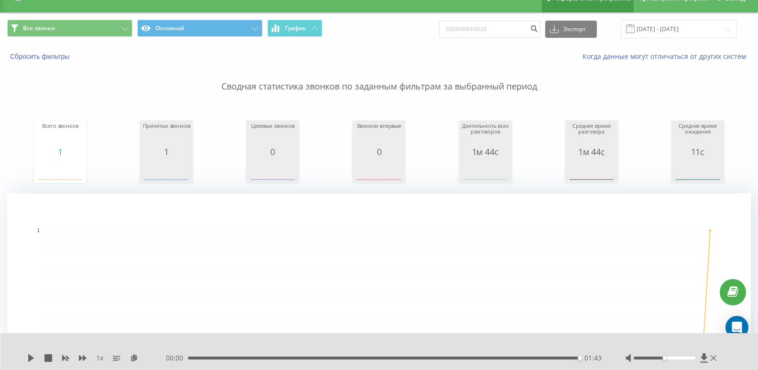
scroll to position [0, 0]
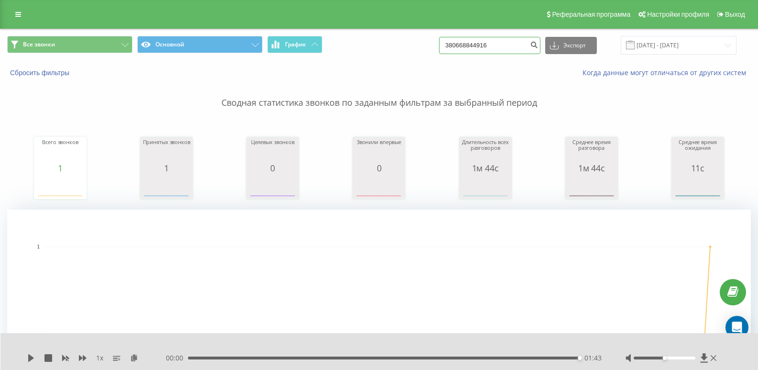
drag, startPoint x: 442, startPoint y: 48, endPoint x: 458, endPoint y: 52, distance: 16.8
click at [458, 52] on input "380668844916" at bounding box center [489, 45] width 101 height 17
type input "3"
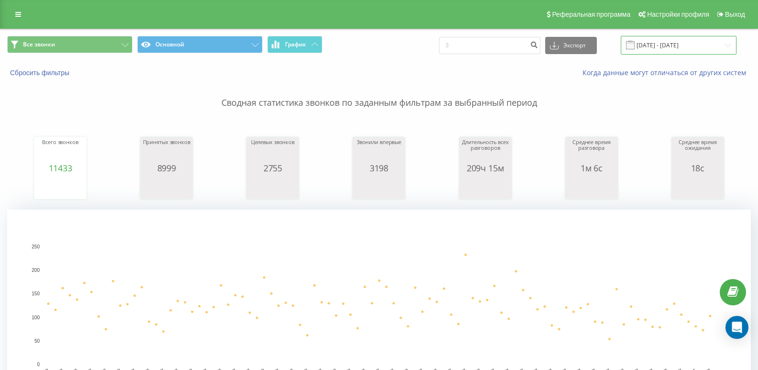
click at [664, 52] on input "[DATE] - [DATE]" at bounding box center [679, 45] width 116 height 19
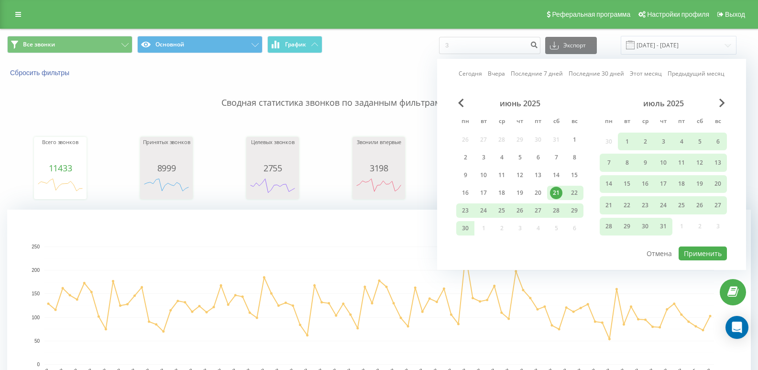
click at [476, 75] on link "Сегодня" at bounding box center [470, 73] width 23 height 9
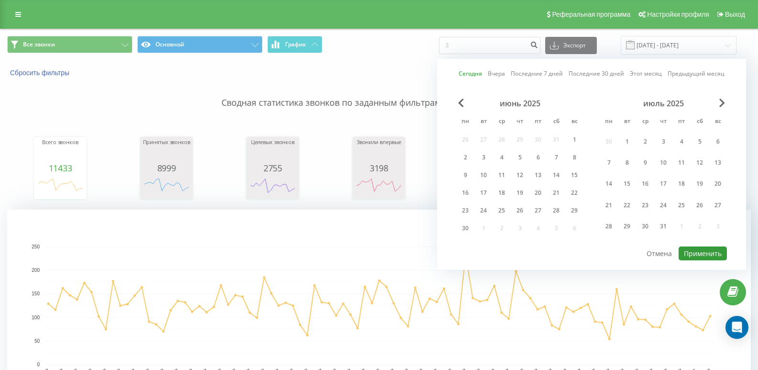
click at [715, 259] on button "Применить" at bounding box center [702, 253] width 48 height 14
type input "21.09.2025 - 21.09.2025"
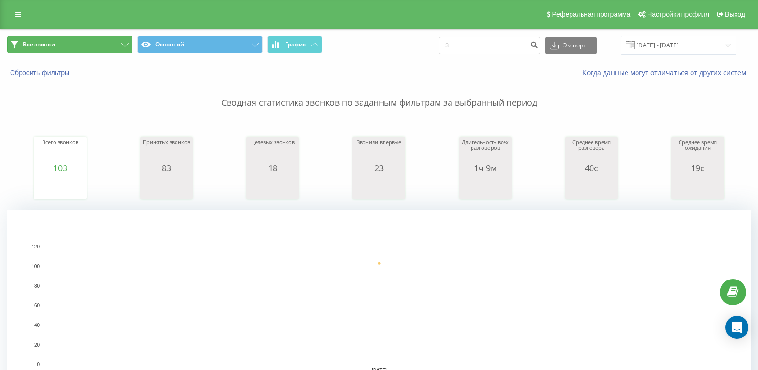
click at [104, 49] on button "Все звонки" at bounding box center [69, 44] width 125 height 17
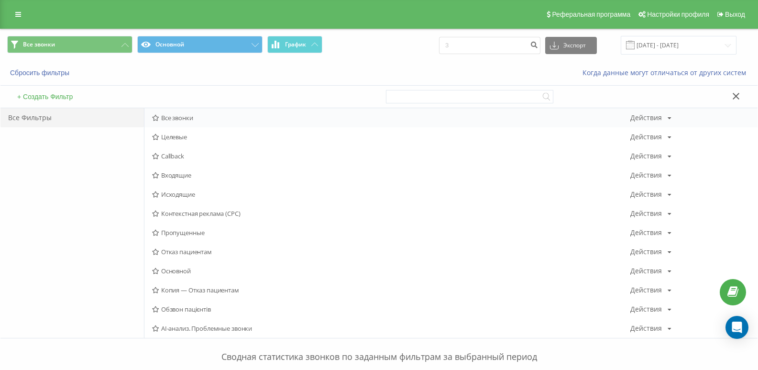
click at [175, 118] on span "Все звонки" at bounding box center [391, 117] width 478 height 7
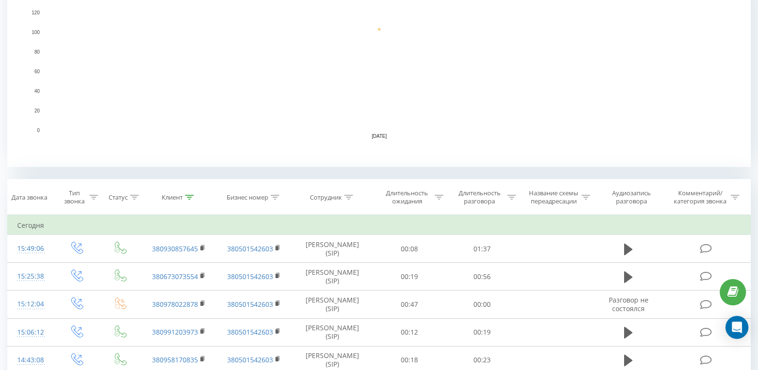
scroll to position [287, 0]
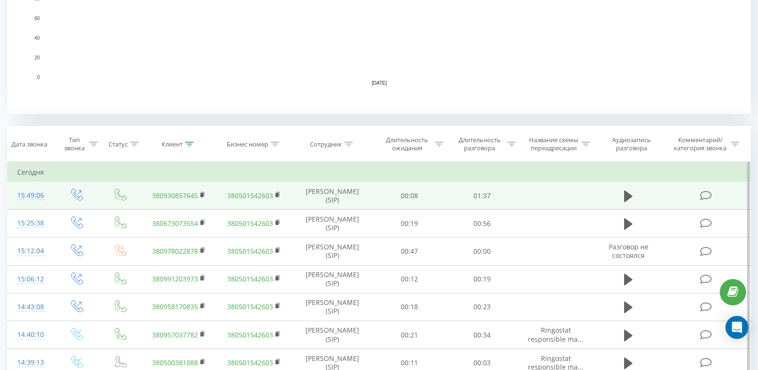
click at [52, 186] on td "15:49:06" at bounding box center [31, 196] width 46 height 28
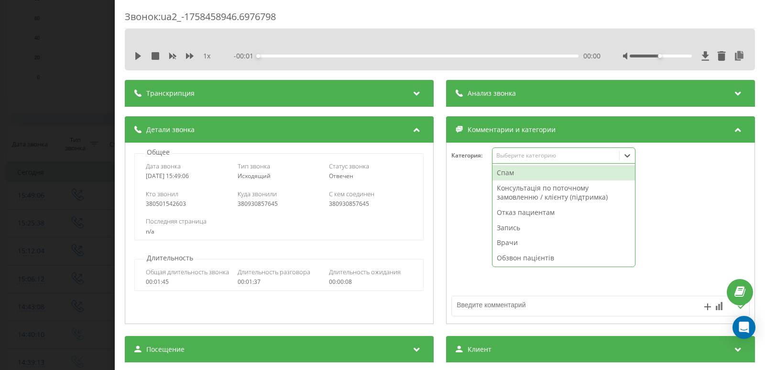
click at [510, 148] on div "Выберите категорию" at bounding box center [563, 155] width 143 height 16
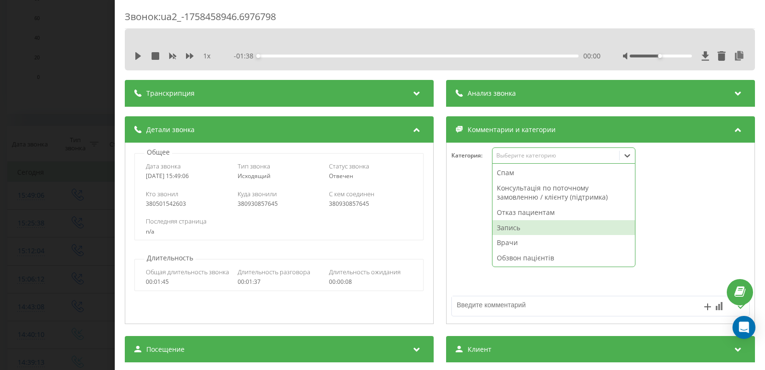
click at [510, 224] on div "Запись" at bounding box center [563, 227] width 142 height 15
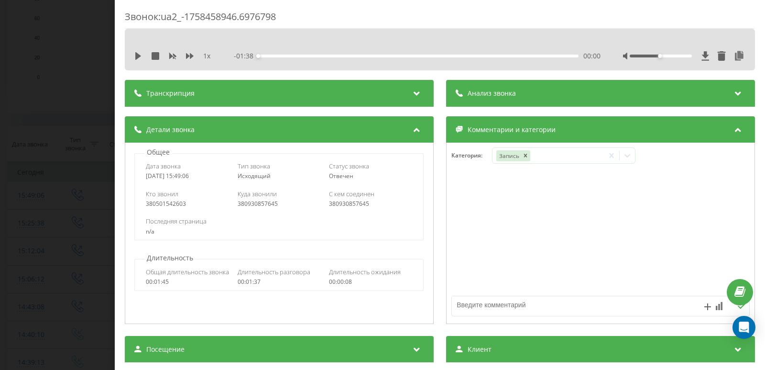
click at [25, 109] on div "Звонок : ua2_-1758458946.6976798 1 x - 01:38 00:00 00:00 Транскрипция Для анали…" at bounding box center [382, 185] width 765 height 370
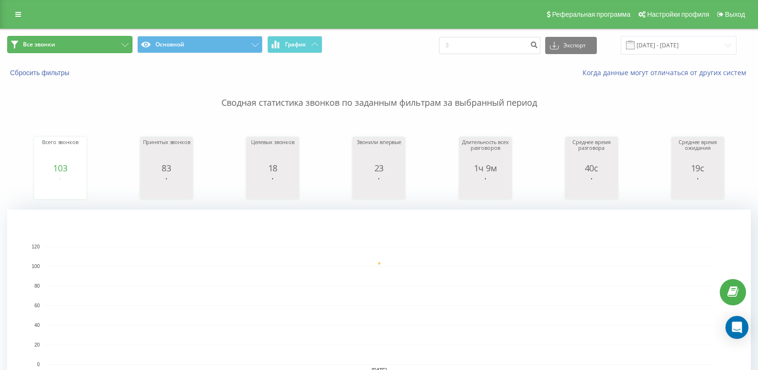
click at [46, 47] on span "Все звонки" at bounding box center [39, 45] width 32 height 8
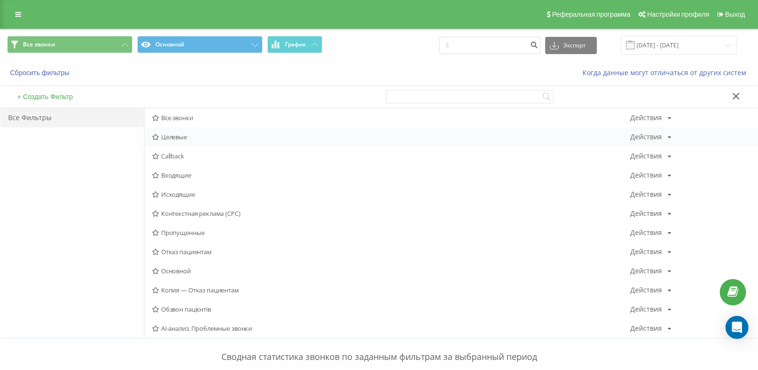
click at [183, 130] on div "Целевые Действия Редактировать Копировать Удалить По умолчанию Поделиться" at bounding box center [450, 136] width 613 height 19
click at [179, 120] on span "Все звонки" at bounding box center [391, 117] width 478 height 7
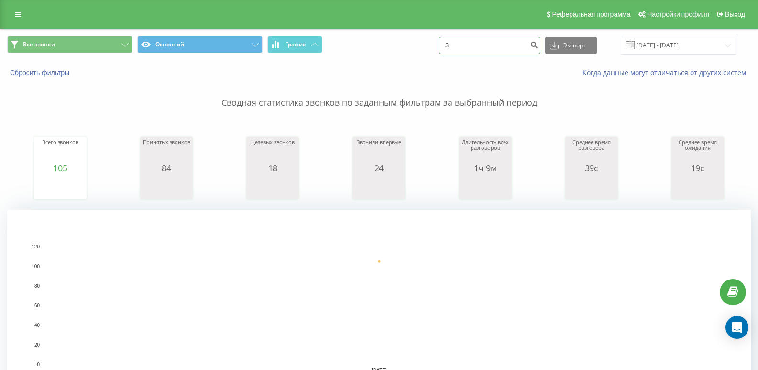
drag, startPoint x: 467, startPoint y: 48, endPoint x: 416, endPoint y: 48, distance: 51.2
click at [416, 48] on div "Все звонки Основной График 3 Экспорт .csv .xls .xlsx 21.09.2025 - 21.09.2025" at bounding box center [378, 45] width 743 height 19
paste input "8(096) 716-41-19"
click at [465, 47] on input "38(096) 716-41-19" at bounding box center [489, 45] width 101 height 17
click at [475, 45] on input "38096) 716-41-19" at bounding box center [489, 45] width 101 height 17
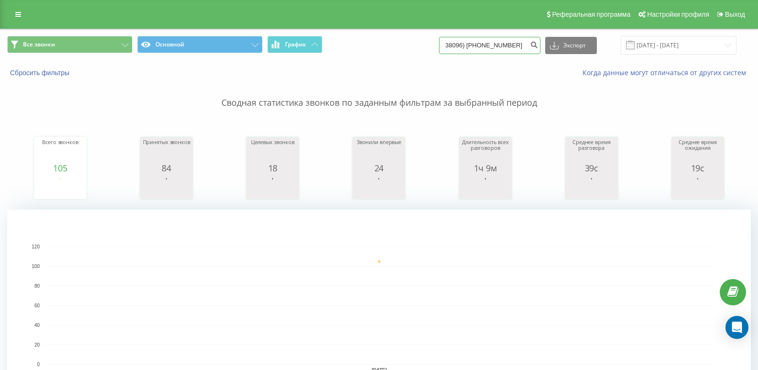
click at [475, 45] on input "38096) 716-41-19" at bounding box center [489, 45] width 101 height 17
click at [485, 44] on input "38096716-41-19" at bounding box center [489, 45] width 101 height 17
click at [494, 44] on input "3809671641-19" at bounding box center [489, 45] width 101 height 17
click at [493, 44] on input "3809671641-19" at bounding box center [489, 45] width 101 height 17
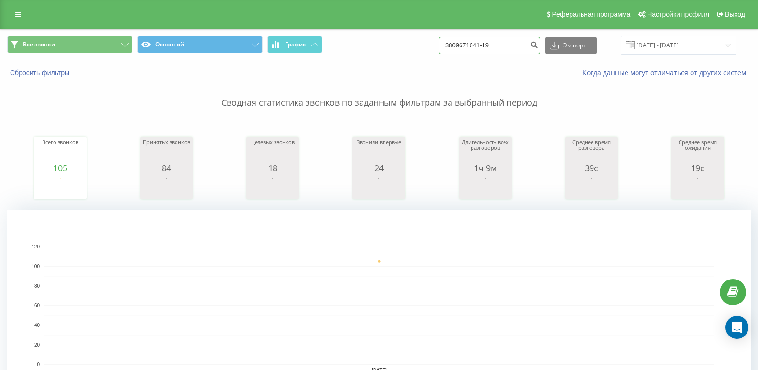
click at [493, 44] on input "3809671641-19" at bounding box center [489, 45] width 101 height 17
type input "380967164119"
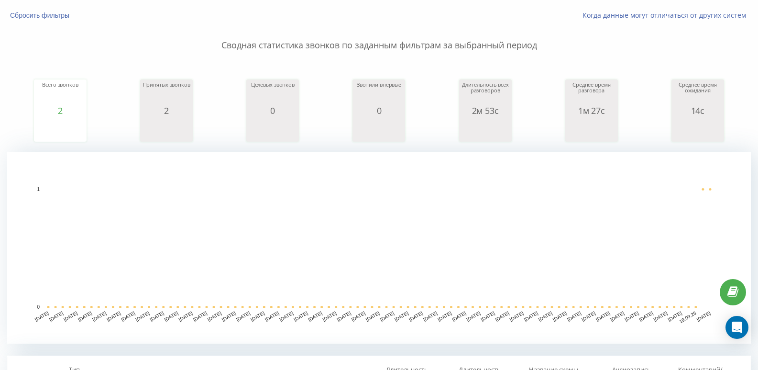
scroll to position [287, 0]
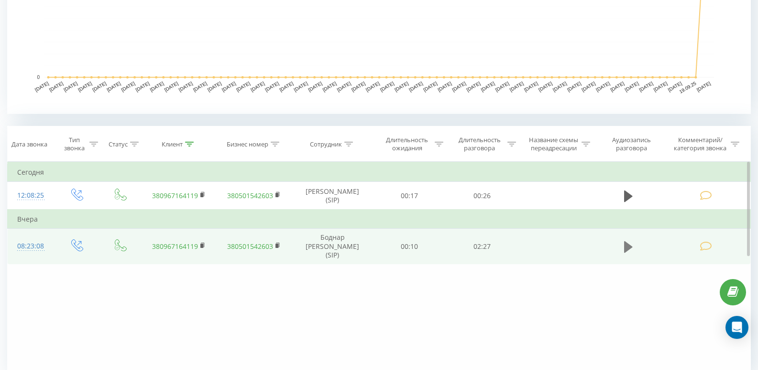
click at [627, 241] on icon at bounding box center [628, 246] width 9 height 11
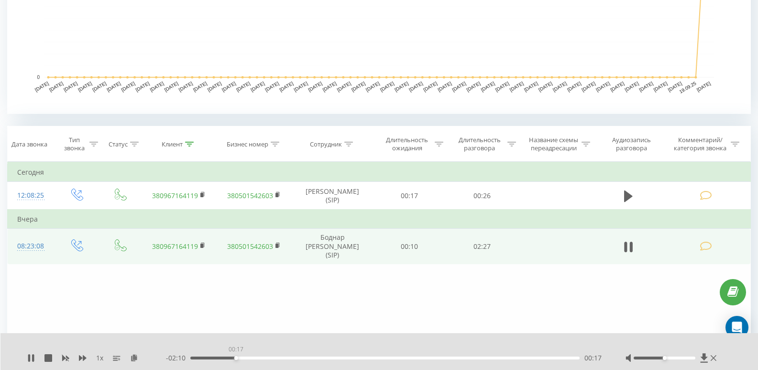
click at [236, 359] on div "00:17" at bounding box center [384, 357] width 389 height 3
click at [274, 357] on div "00:18" at bounding box center [384, 357] width 389 height 3
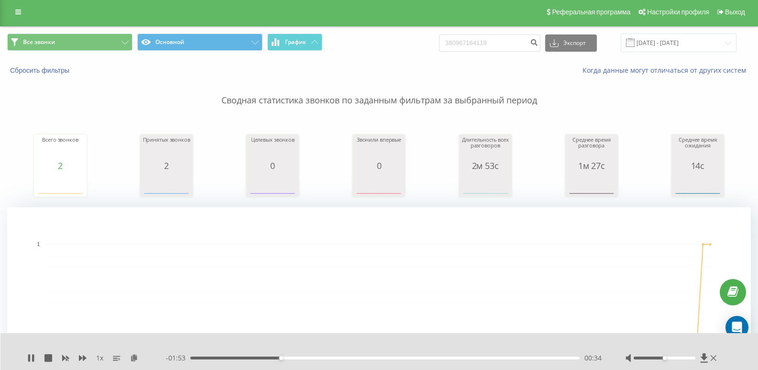
scroll to position [0, 0]
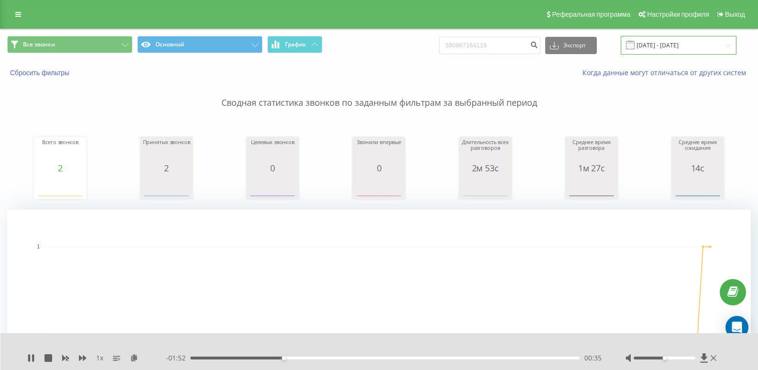
click at [648, 45] on input "[DATE] - [DATE]" at bounding box center [679, 45] width 116 height 19
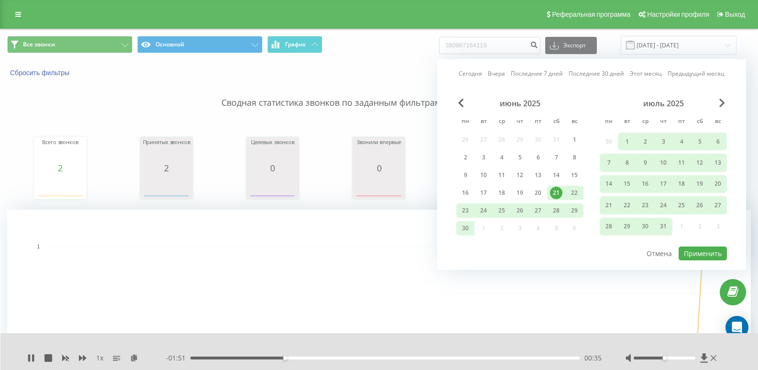
click at [471, 72] on link "Сегодня" at bounding box center [470, 73] width 23 height 9
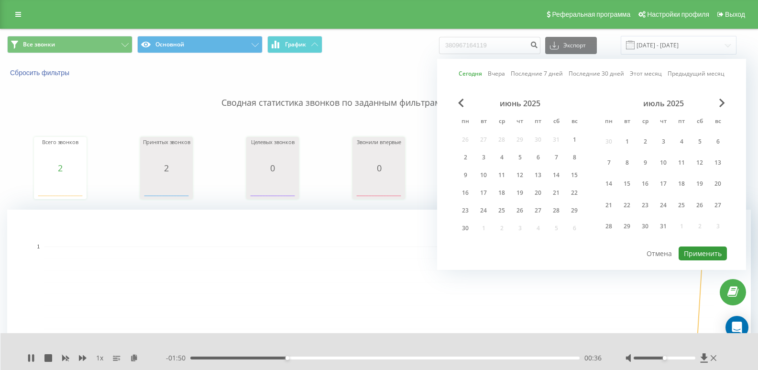
click at [689, 248] on button "Применить" at bounding box center [702, 253] width 48 height 14
type input "[DATE] - [DATE]"
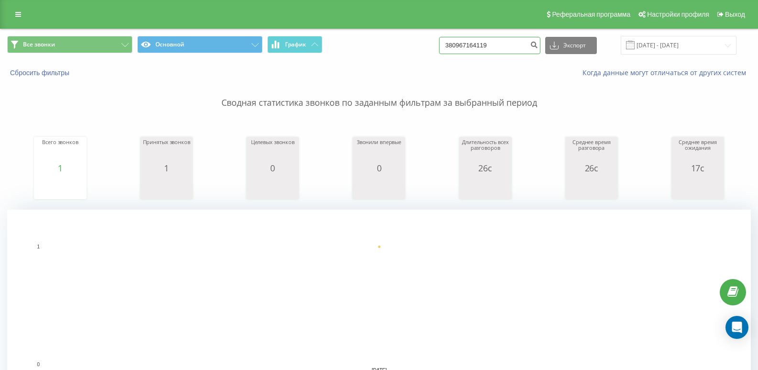
drag, startPoint x: 497, startPoint y: 45, endPoint x: 462, endPoint y: 45, distance: 35.4
click at [462, 45] on input "380967164119" at bounding box center [489, 45] width 101 height 17
type input "3"
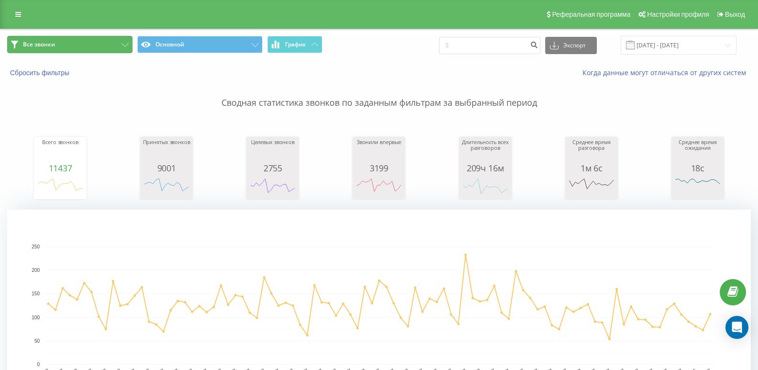
click at [53, 49] on button "Все звонки" at bounding box center [69, 44] width 125 height 17
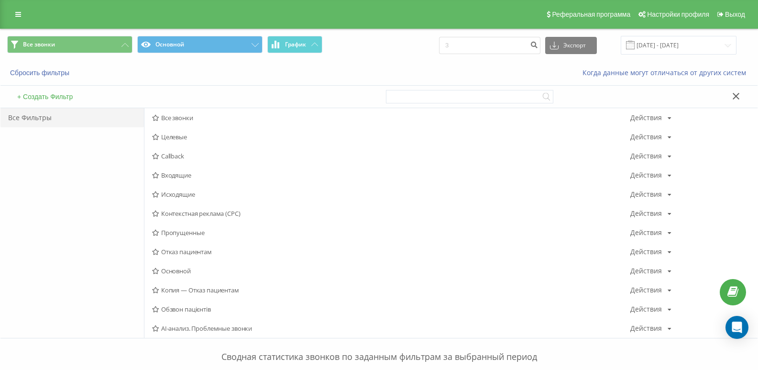
click at [162, 120] on span "Все звонки" at bounding box center [391, 117] width 478 height 7
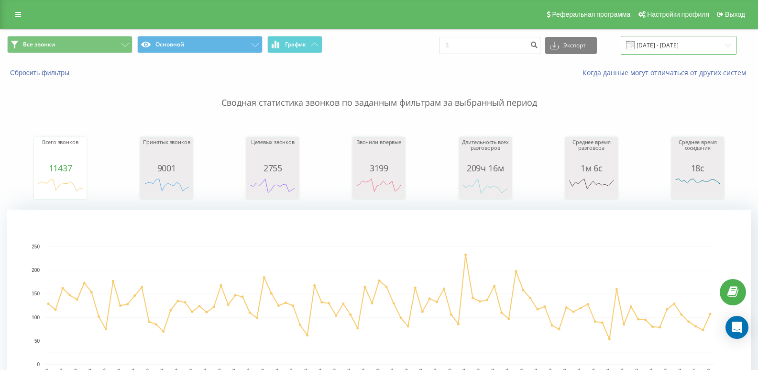
click at [671, 44] on input "[DATE] - [DATE]" at bounding box center [679, 45] width 116 height 19
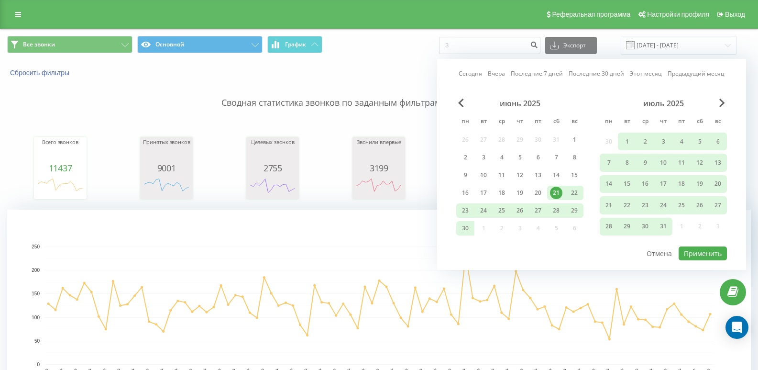
click at [482, 76] on link "Сегодня" at bounding box center [470, 73] width 23 height 9
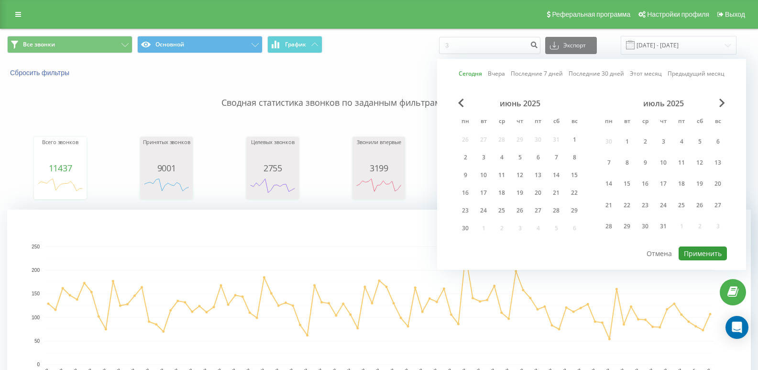
click at [695, 250] on button "Применить" at bounding box center [702, 253] width 48 height 14
type input "21.09.2025 - 21.09.2025"
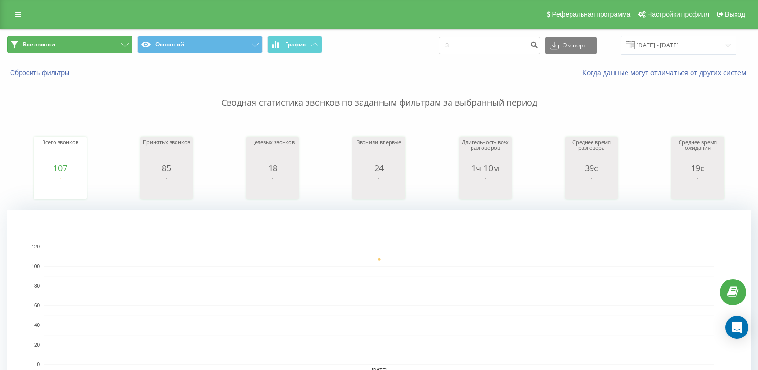
click at [40, 50] on button "Все звонки" at bounding box center [69, 44] width 125 height 17
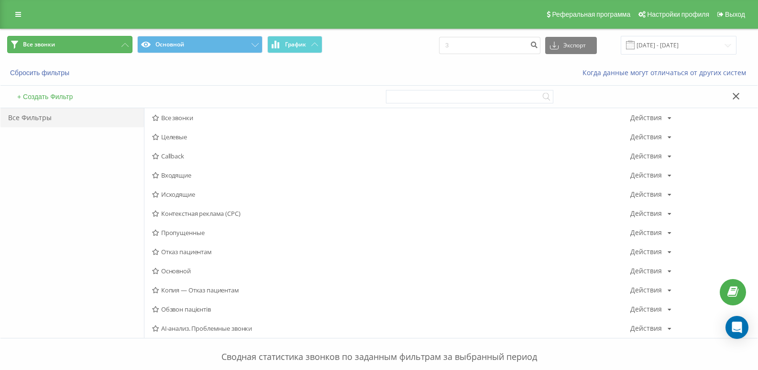
click at [73, 47] on button "Все звонки" at bounding box center [69, 44] width 125 height 17
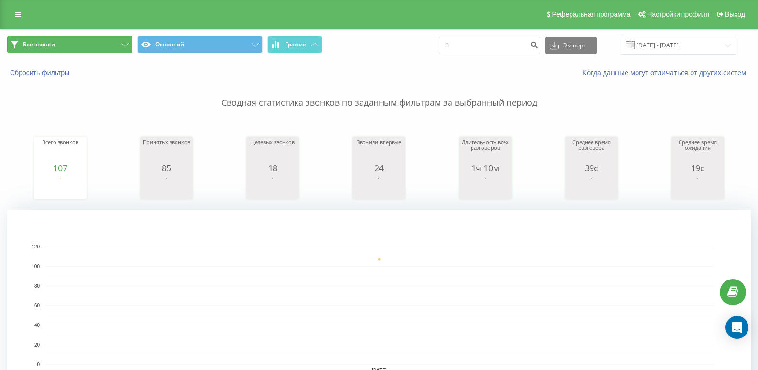
click at [83, 44] on button "Все звонки" at bounding box center [69, 44] width 125 height 17
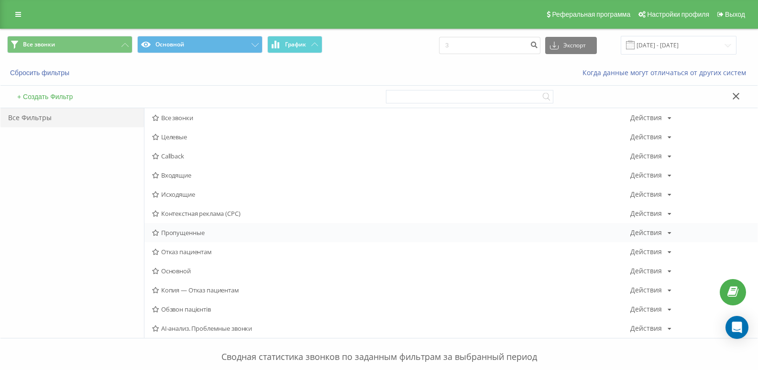
click at [182, 233] on span "Пропущенные" at bounding box center [391, 232] width 478 height 7
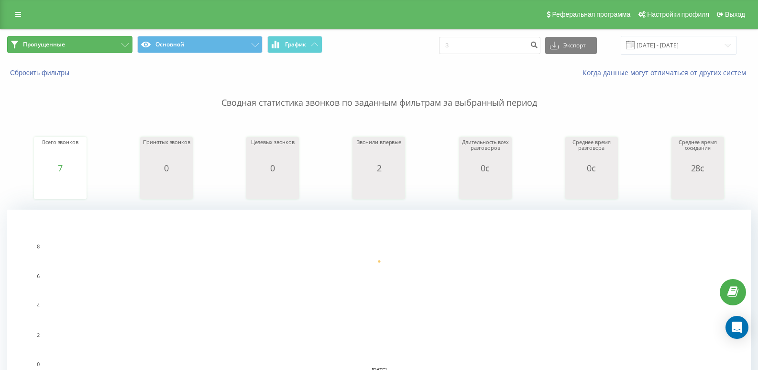
drag, startPoint x: 91, startPoint y: 44, endPoint x: 105, endPoint y: 52, distance: 16.3
click at [91, 44] on button "Пропущенные" at bounding box center [69, 44] width 125 height 17
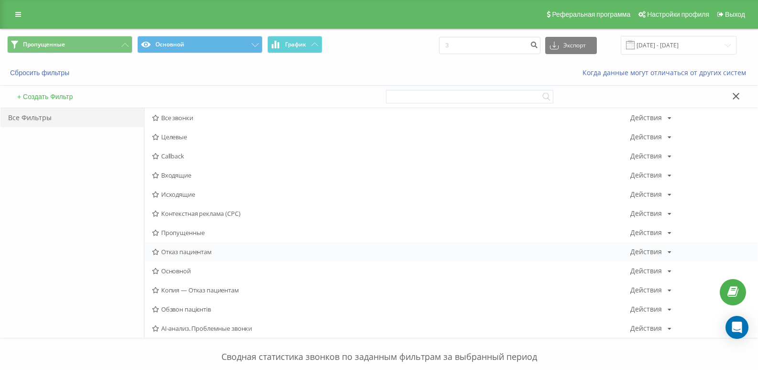
click at [168, 251] on span "Отказ пациентам" at bounding box center [391, 251] width 478 height 7
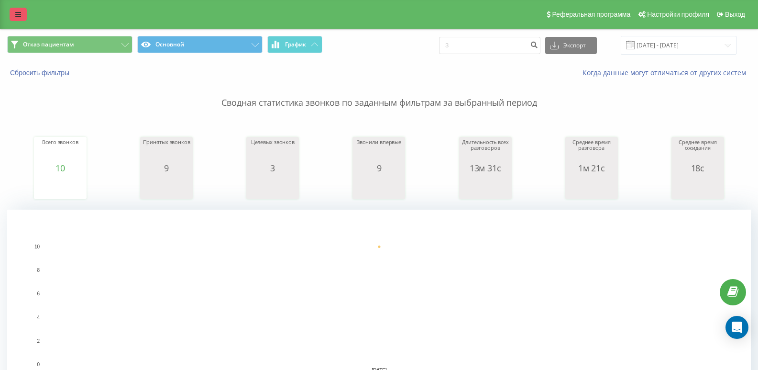
click at [17, 18] on link at bounding box center [18, 14] width 17 height 13
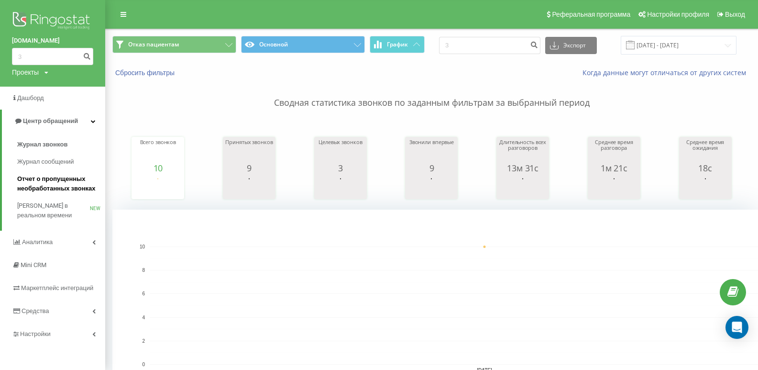
click at [40, 179] on span "Отчет о пропущенных необработанных звонках" at bounding box center [58, 183] width 83 height 19
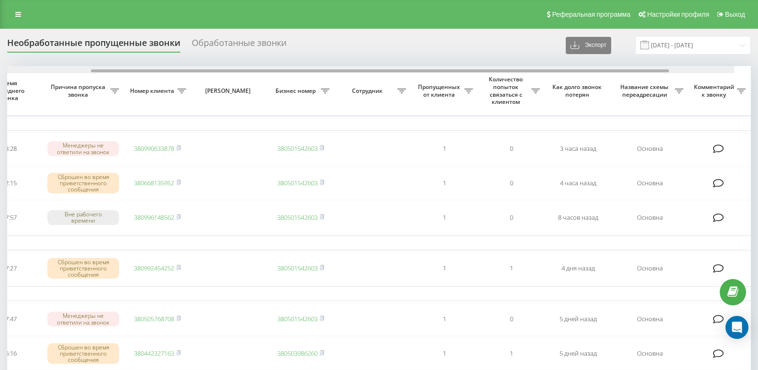
drag, startPoint x: 555, startPoint y: 71, endPoint x: 688, endPoint y: 95, distance: 135.0
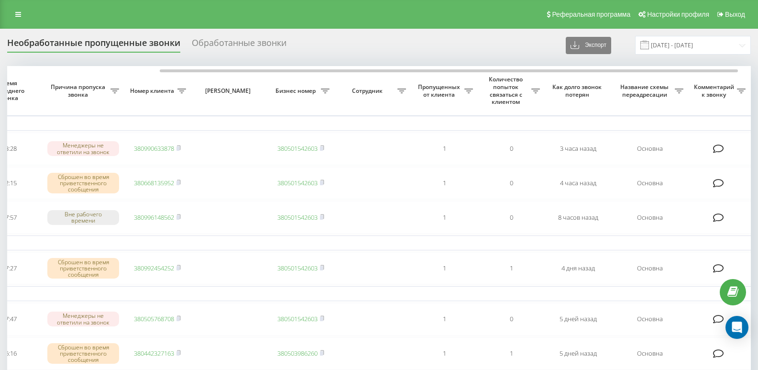
scroll to position [0, 168]
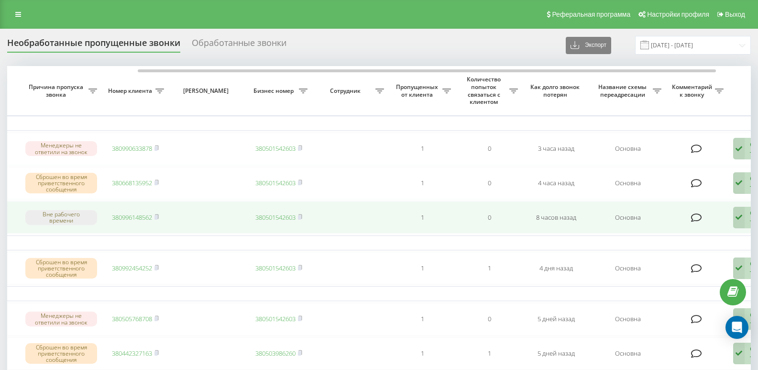
click at [741, 216] on icon at bounding box center [738, 218] width 11 height 22
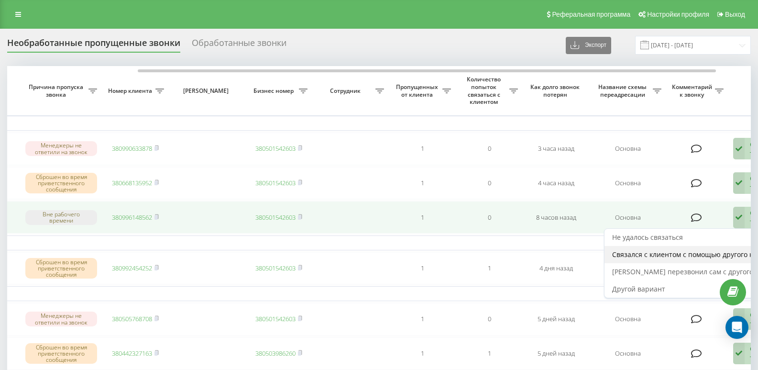
click at [656, 251] on span "Связался с клиентом с помощью другого канала" at bounding box center [692, 254] width 160 height 9
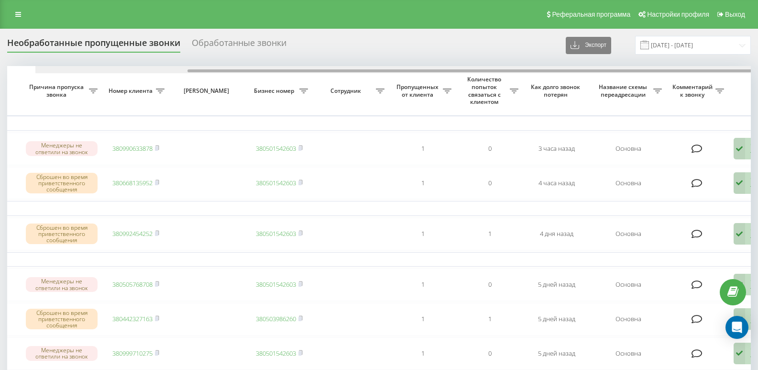
scroll to position [0, 201]
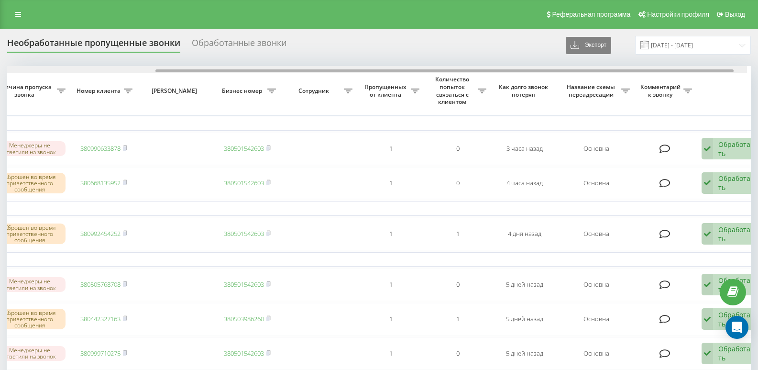
drag, startPoint x: 360, startPoint y: 70, endPoint x: 539, endPoint y: 87, distance: 179.1
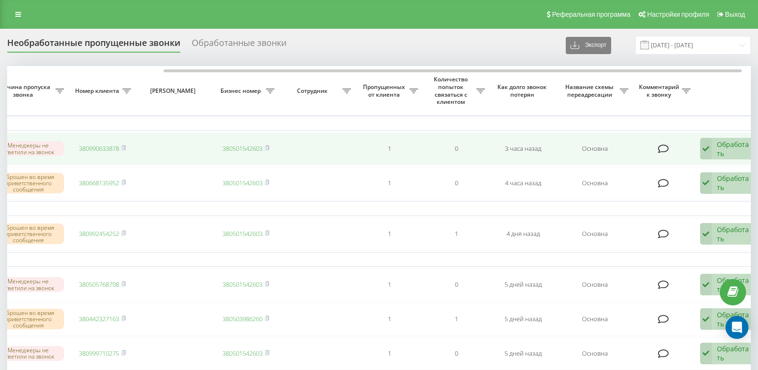
click at [733, 160] on td "Обработать Не удалось связаться Связался с клиентом с помощью другого канала Кл…" at bounding box center [728, 148] width 67 height 33
click at [730, 146] on div "Обработать" at bounding box center [733, 149] width 33 height 18
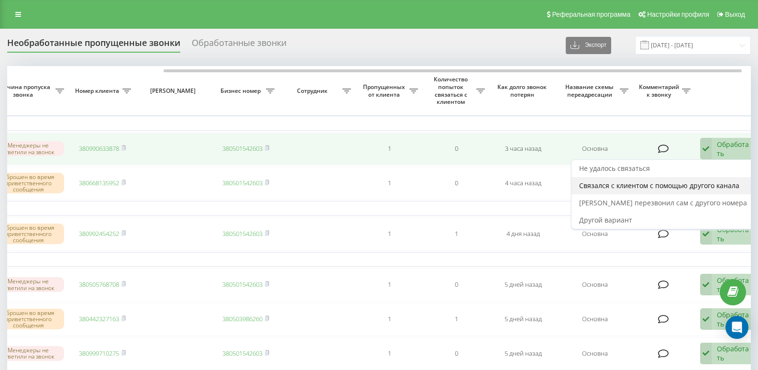
click at [659, 182] on span "Связался с клиентом с помощью другого канала" at bounding box center [659, 185] width 160 height 9
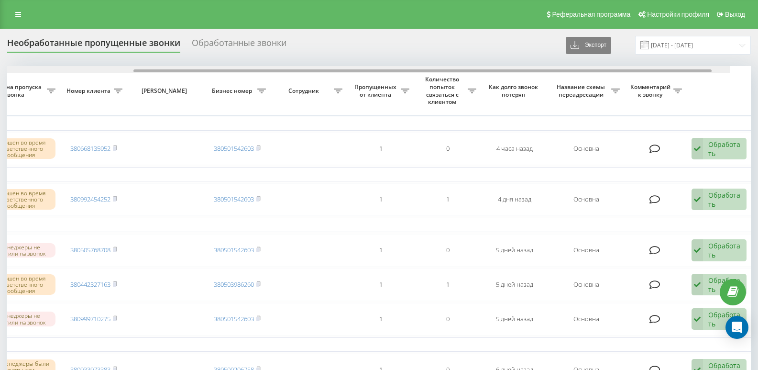
drag, startPoint x: 367, startPoint y: 71, endPoint x: 585, endPoint y: 95, distance: 219.3
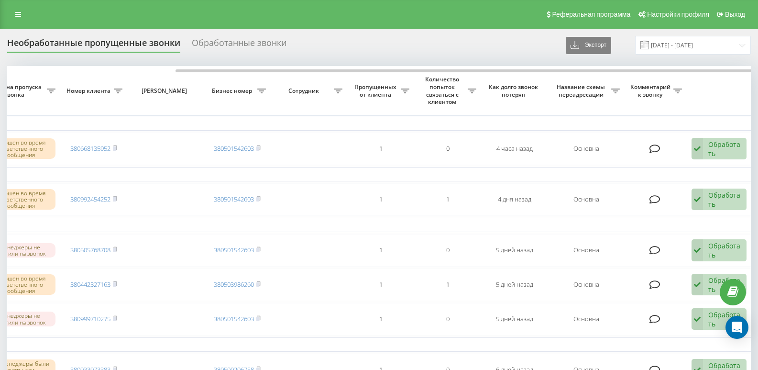
scroll to position [0, 213]
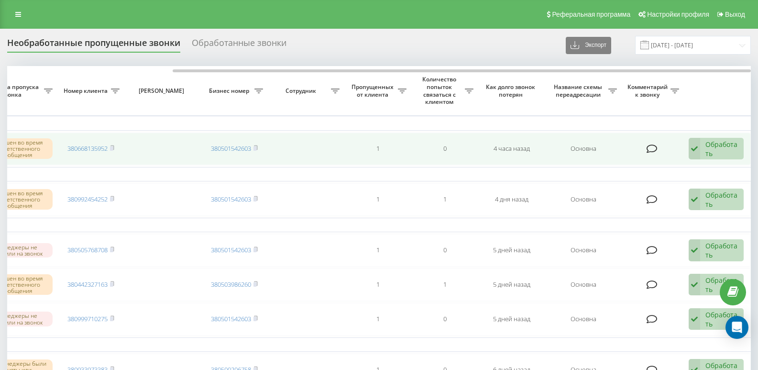
click at [713, 141] on div "Обработать" at bounding box center [721, 149] width 33 height 18
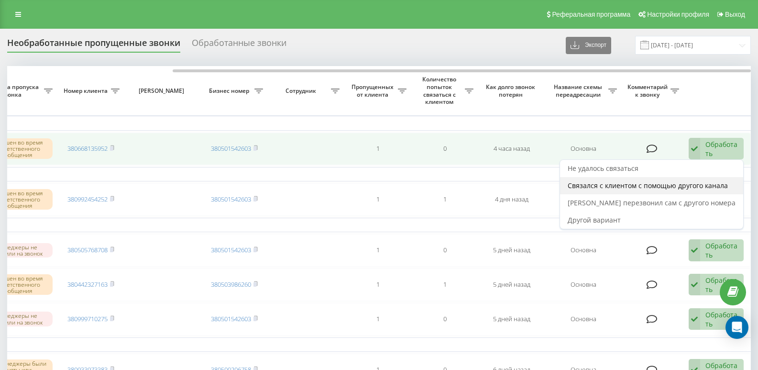
click at [661, 186] on span "Связался с клиентом с помощью другого канала" at bounding box center [648, 185] width 160 height 9
